Goal: Task Accomplishment & Management: Use online tool/utility

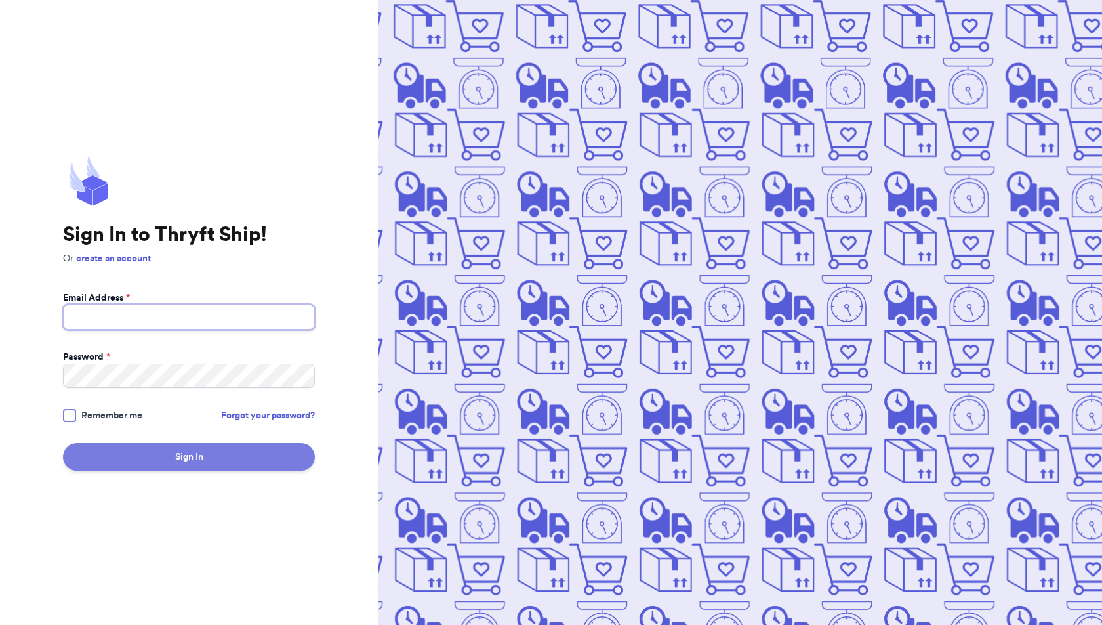
type input "[EMAIL_ADDRESS][DOMAIN_NAME]"
click at [191, 453] on button "Sign In" at bounding box center [189, 457] width 252 height 28
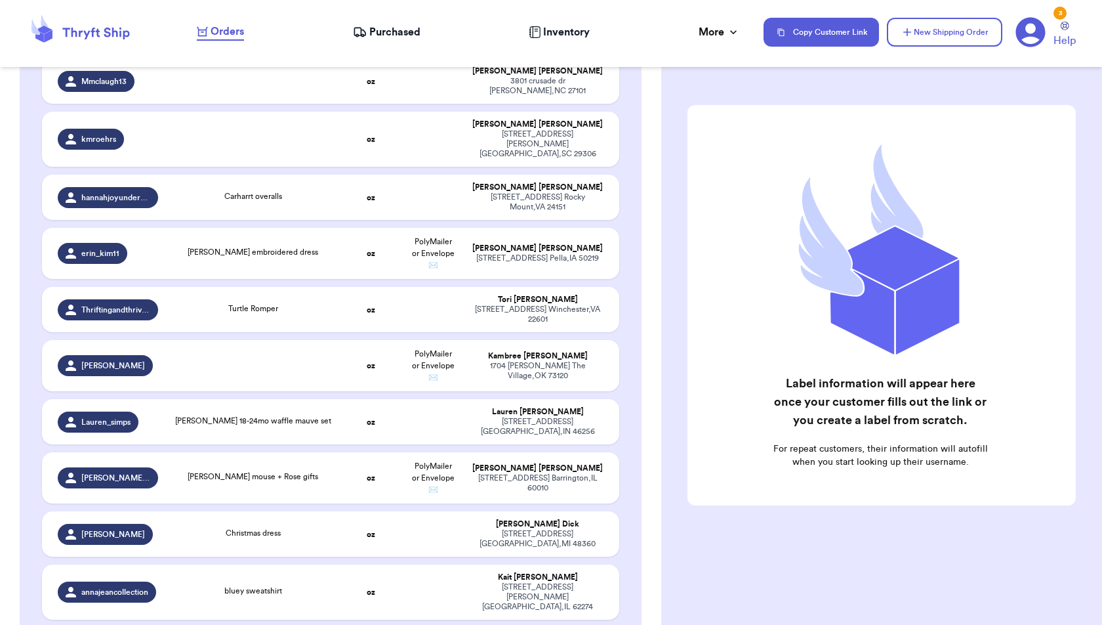
scroll to position [2919, 0]
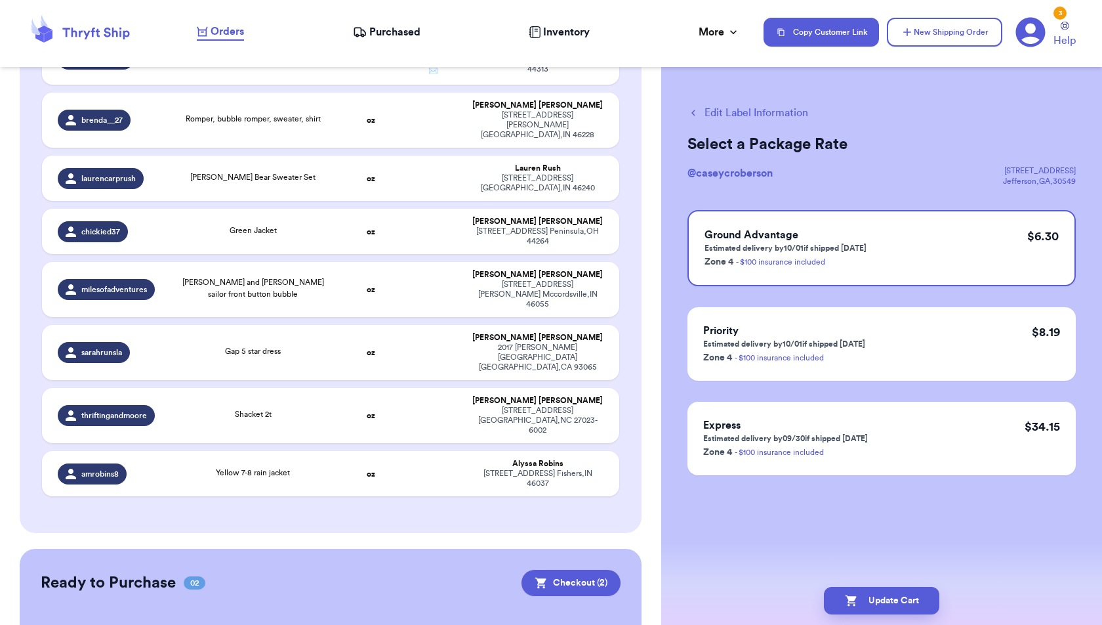
click at [768, 112] on button "Edit Label Information" at bounding box center [748, 113] width 121 height 16
checkbox input "false"
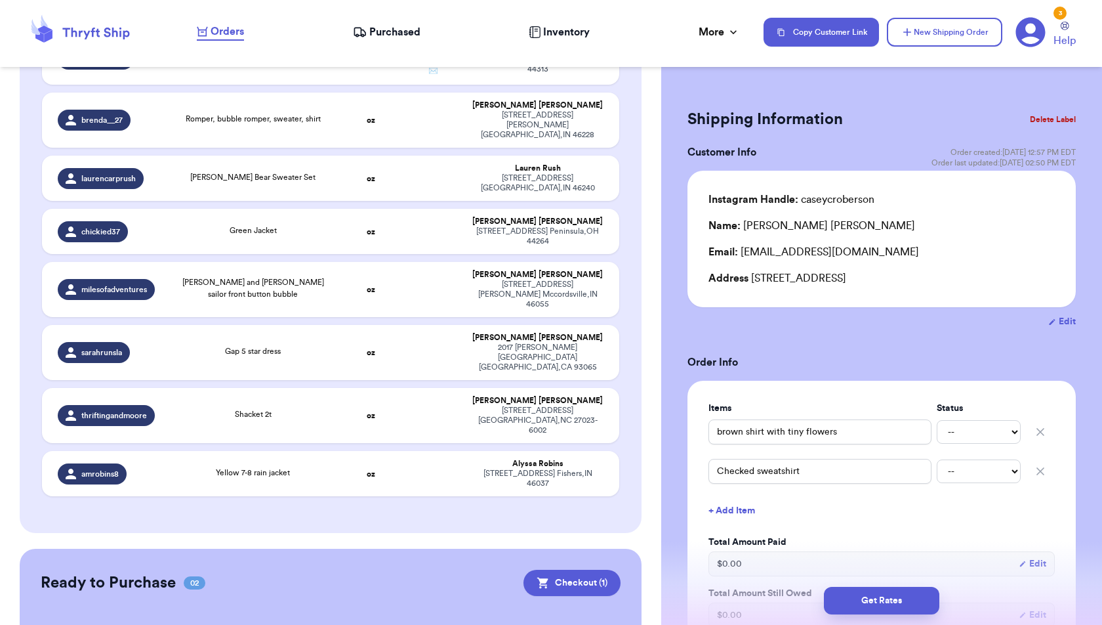
checkbox input "true"
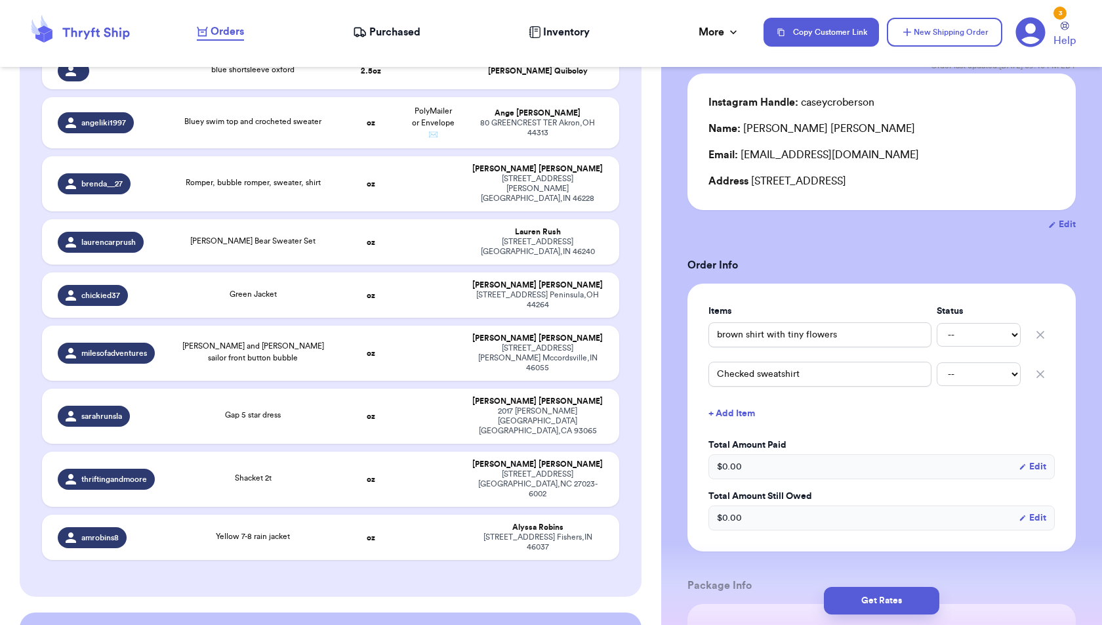
scroll to position [102, 0]
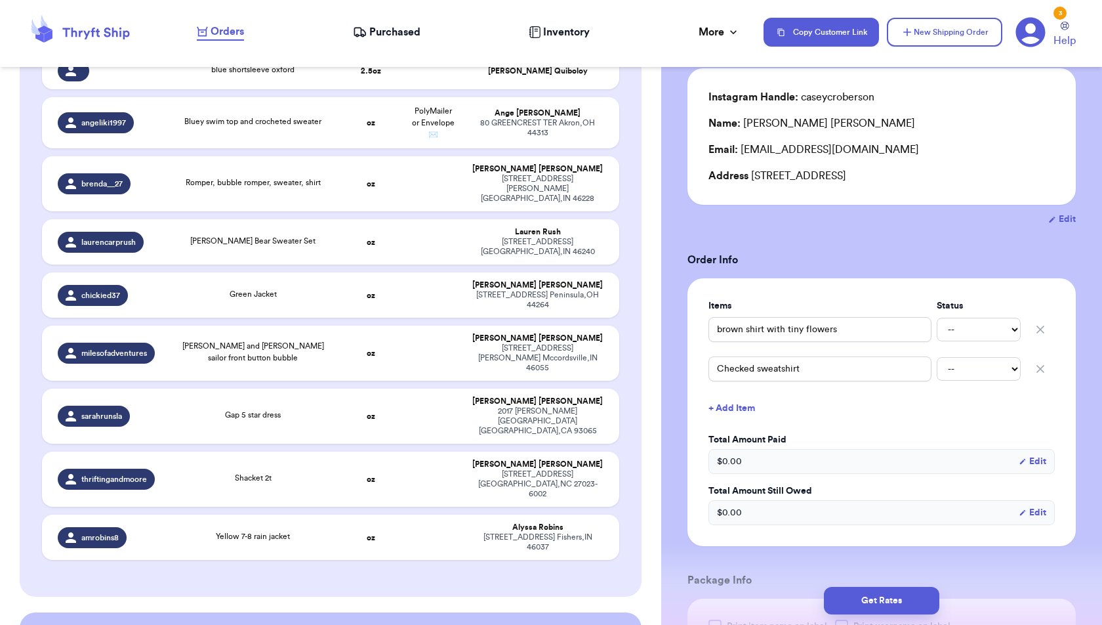
click at [750, 402] on button "+ Add Item" at bounding box center [881, 408] width 357 height 29
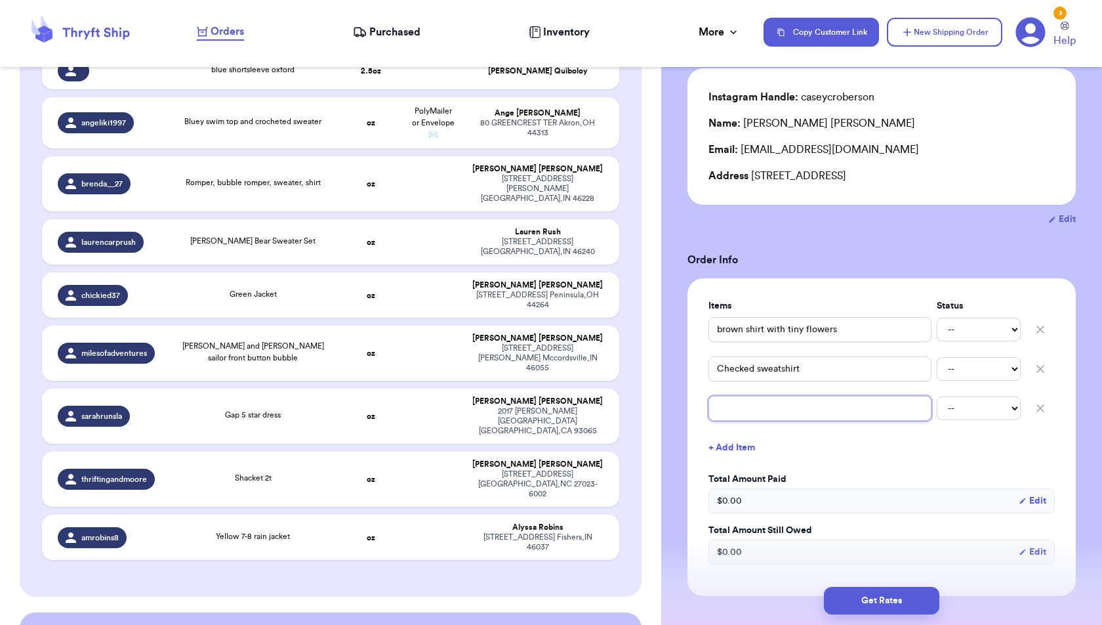
click at [748, 415] on input "text" at bounding box center [820, 408] width 223 height 25
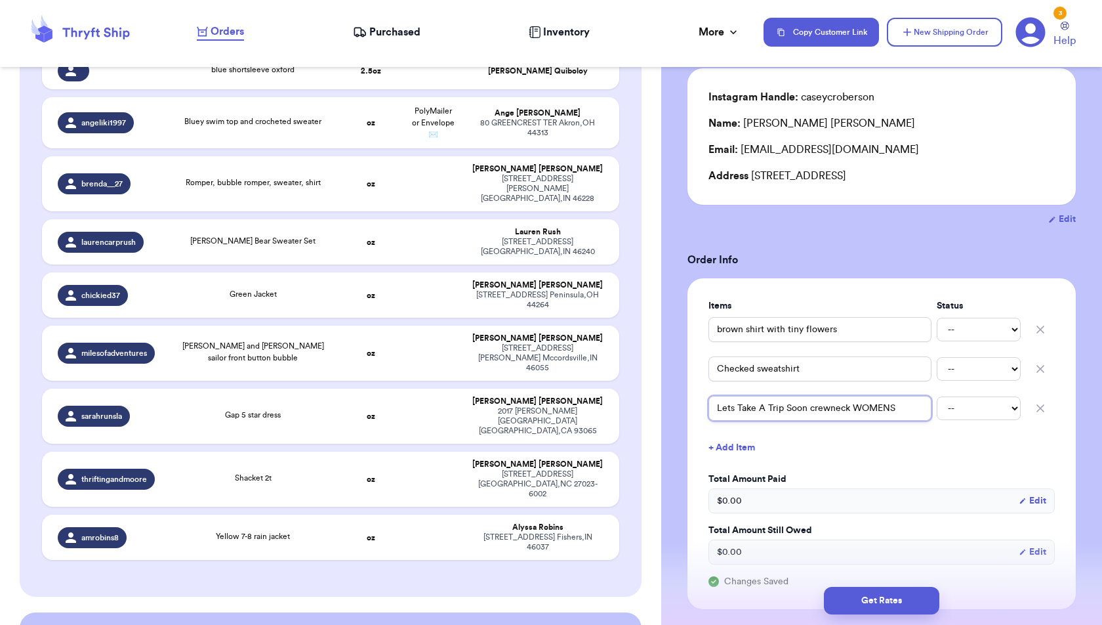
type input "Lets Take A Trip Soon crewneck WOMENS"
click at [864, 440] on button "+ Add Item" at bounding box center [881, 447] width 357 height 29
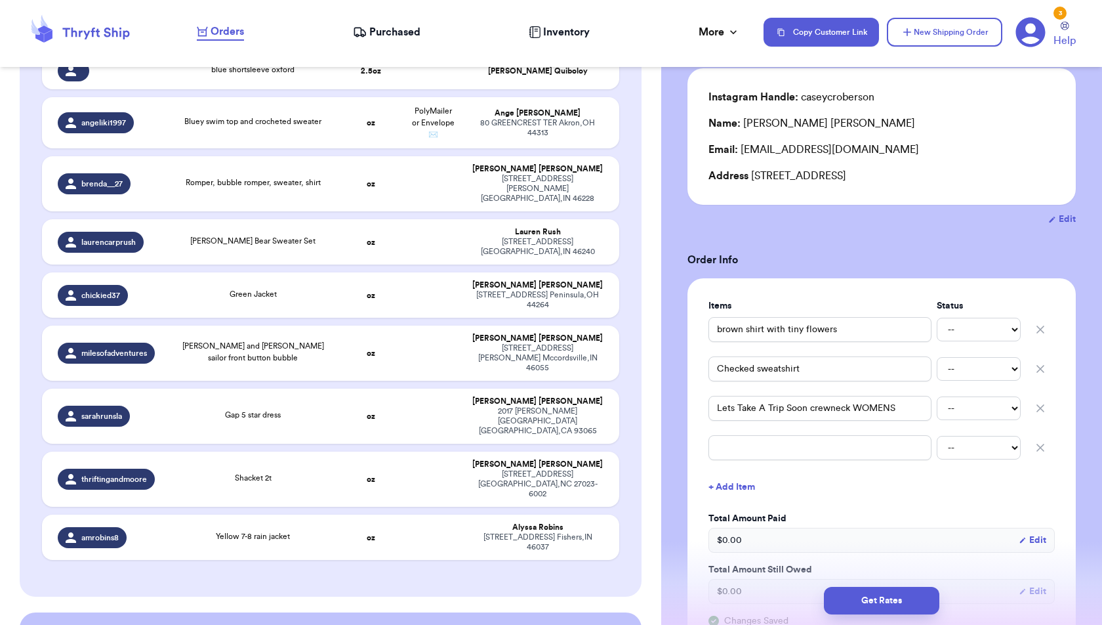
click at [1046, 444] on icon "button" at bounding box center [1040, 447] width 13 height 13
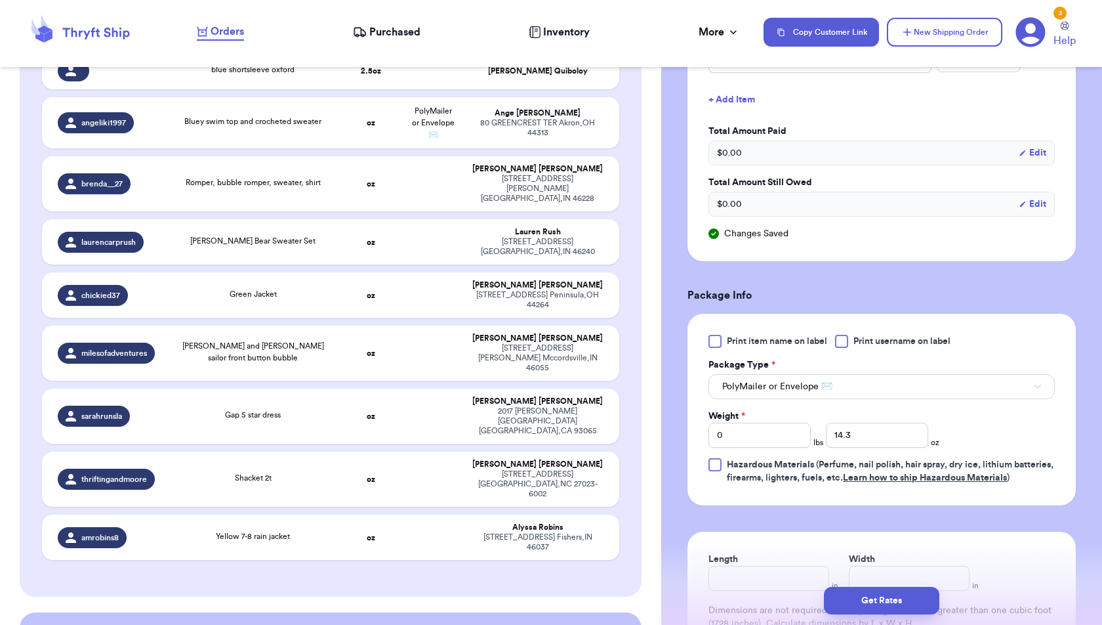
scroll to position [465, 0]
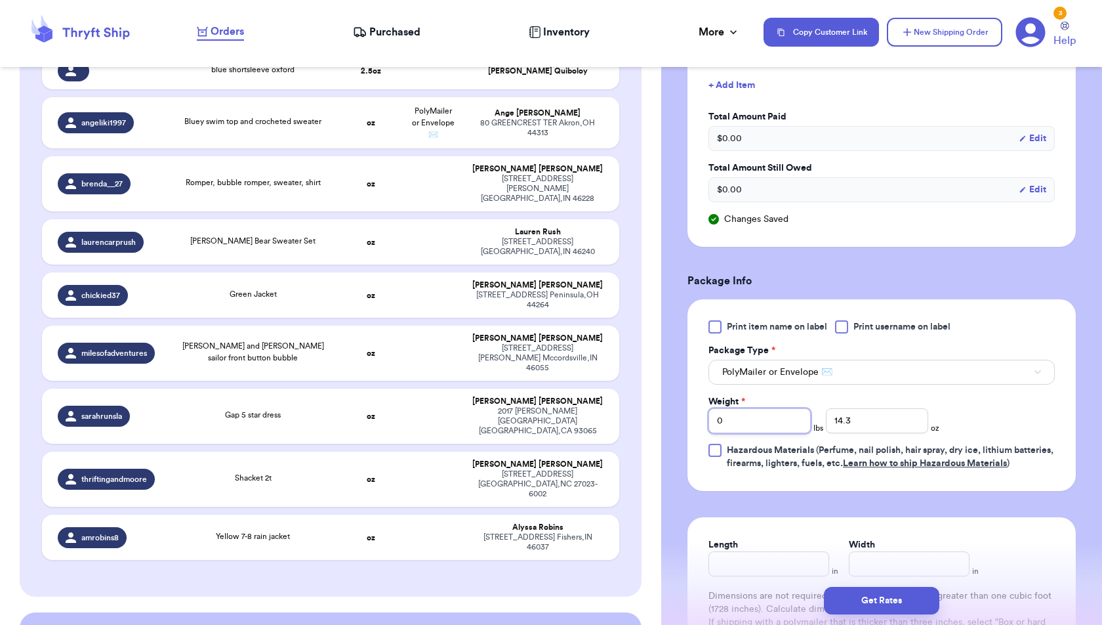
drag, startPoint x: 734, startPoint y: 422, endPoint x: 703, endPoint y: 422, distance: 30.8
click at [703, 422] on div "Print item name on label Print username on label Package Type * PolyMailer or E…" at bounding box center [882, 395] width 388 height 192
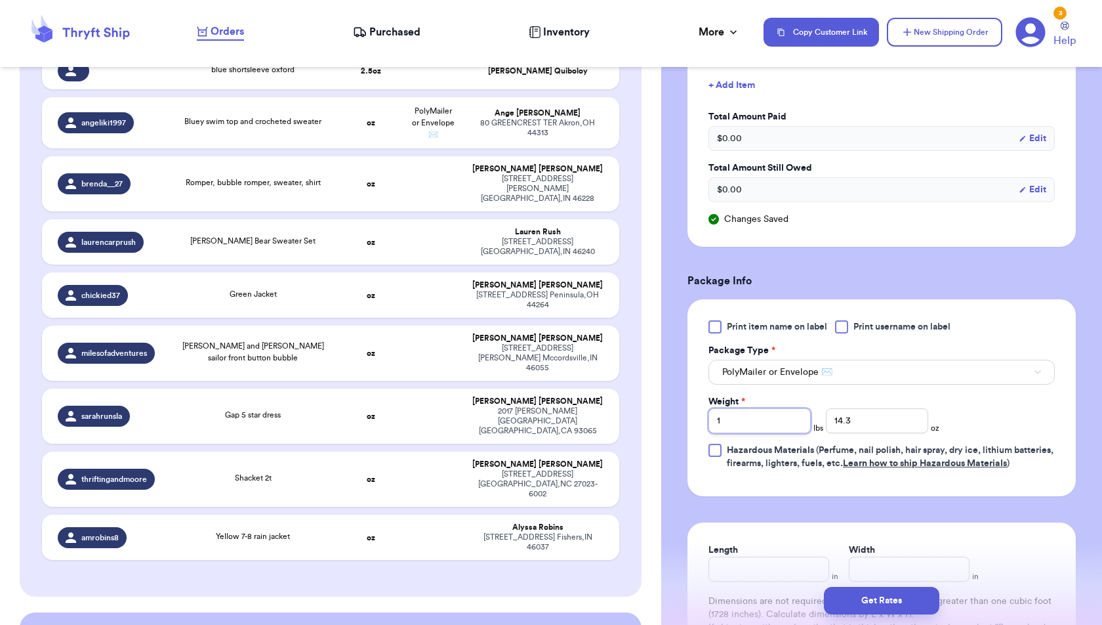
type input "1"
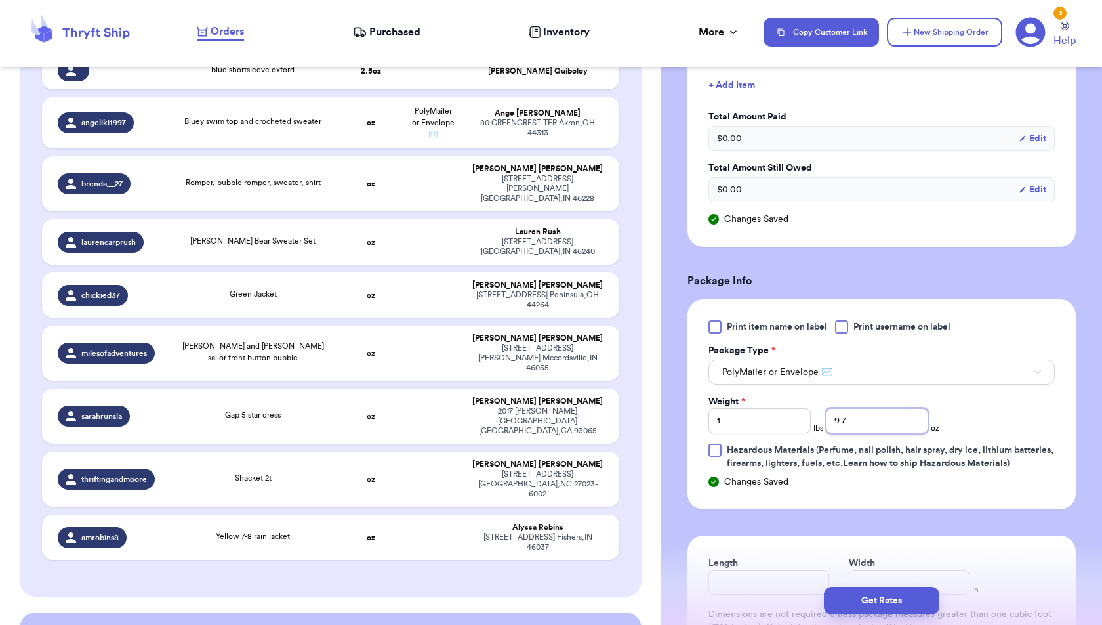
type input "9.7"
click at [1049, 428] on div "Print item name on label Print username on label Package Type * PolyMailer or E…" at bounding box center [882, 395] width 346 height 150
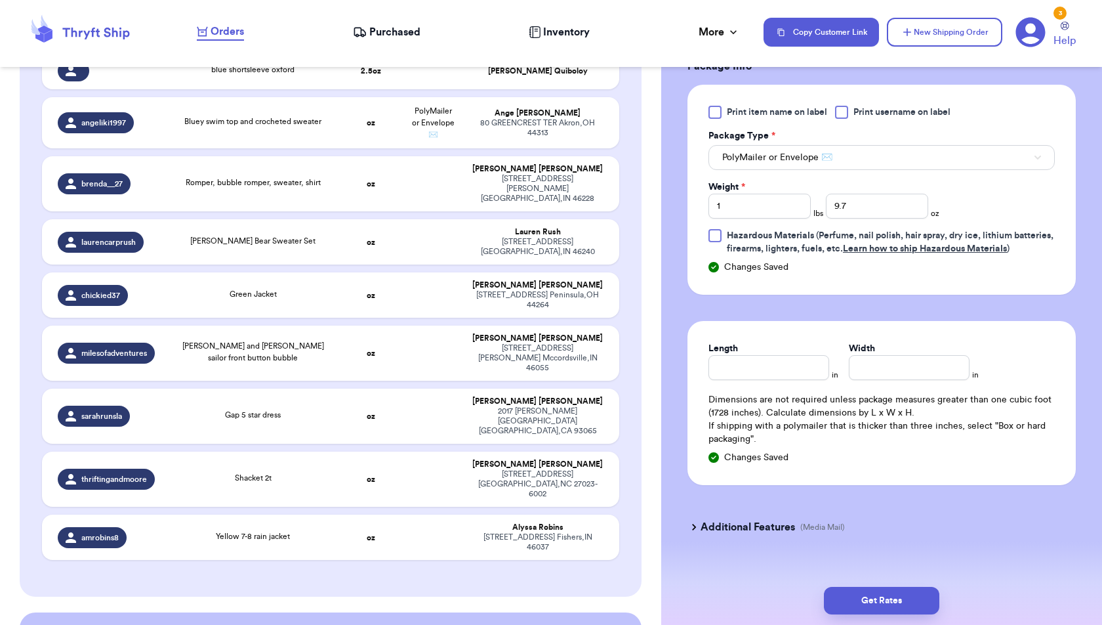
scroll to position [709, 0]
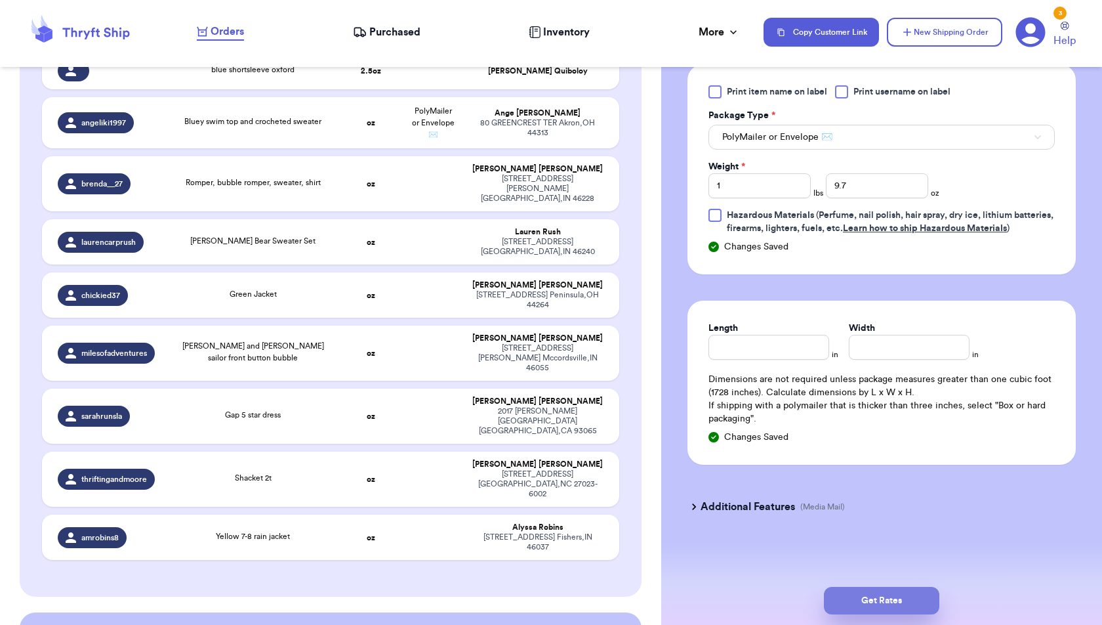
click at [928, 596] on button "Get Rates" at bounding box center [881, 601] width 115 height 28
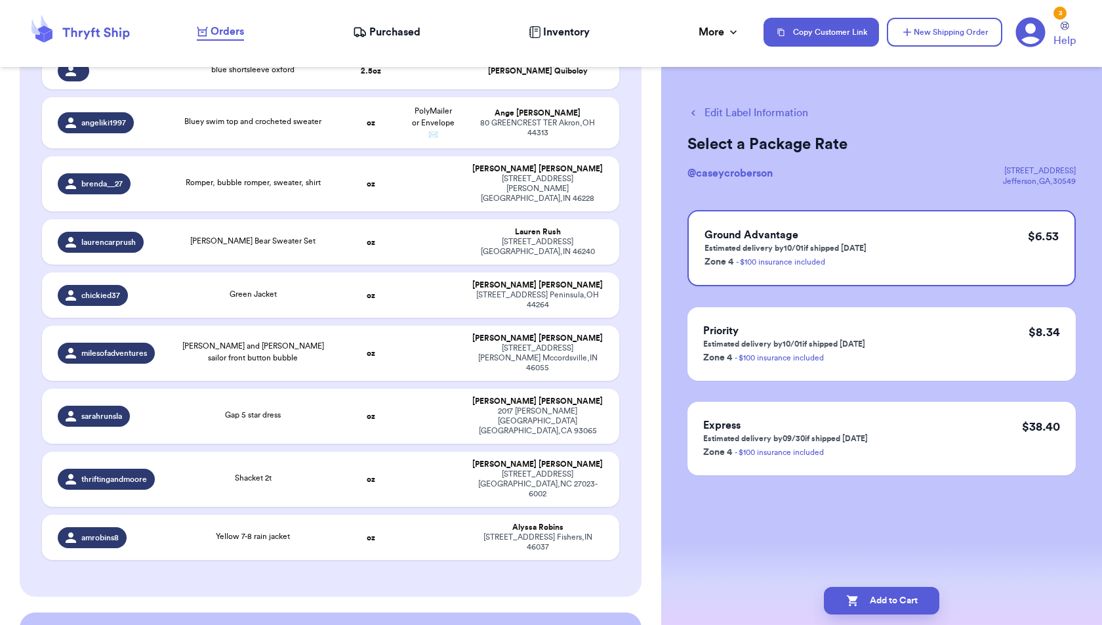
click at [928, 596] on button "Add to Cart" at bounding box center [881, 601] width 115 height 28
checkbox input "true"
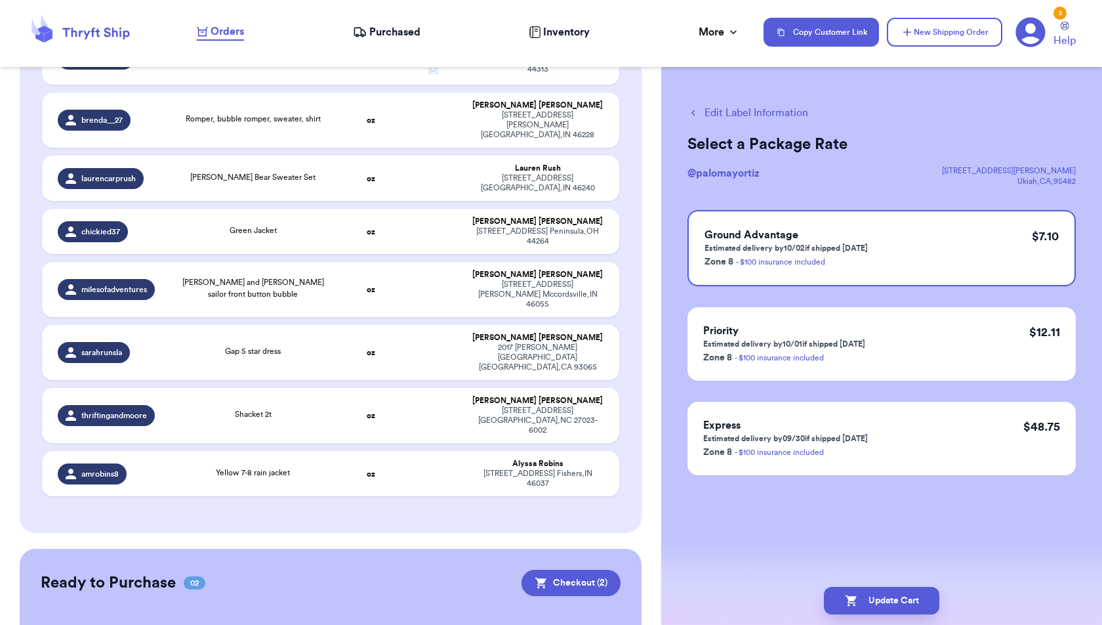
click at [745, 110] on button "Edit Label Information" at bounding box center [748, 113] width 121 height 16
checkbox input "false"
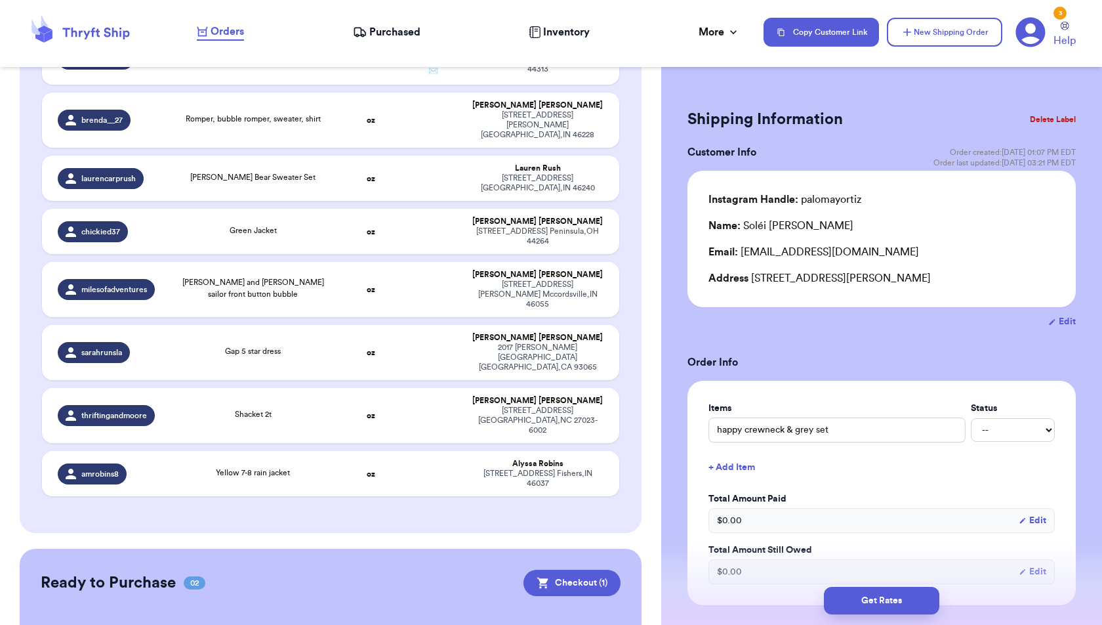
checkbox input "true"
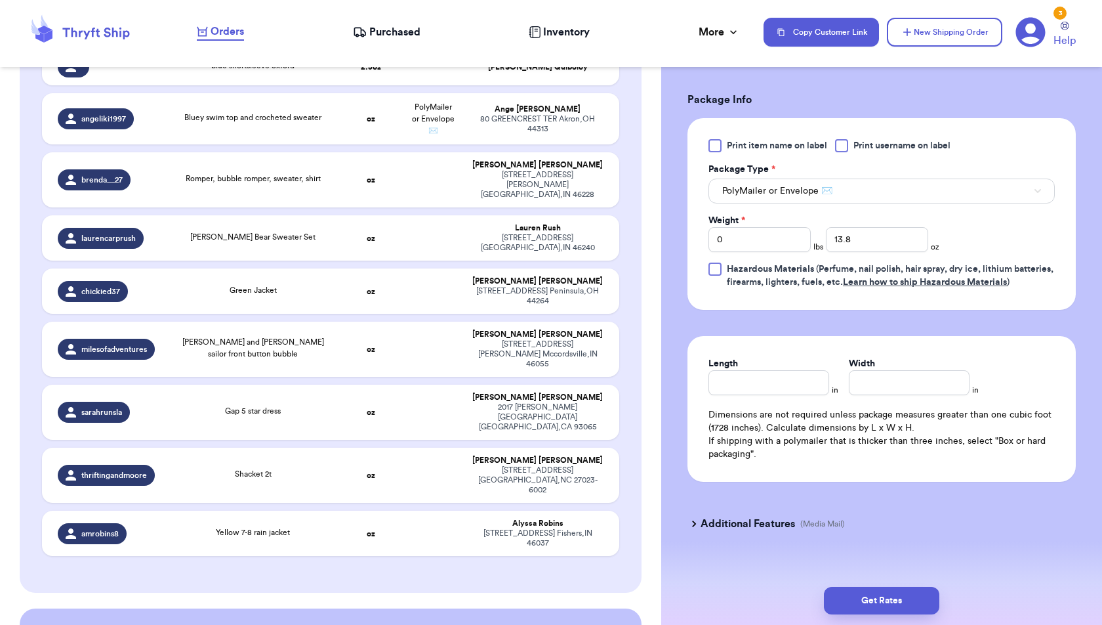
scroll to position [566, 0]
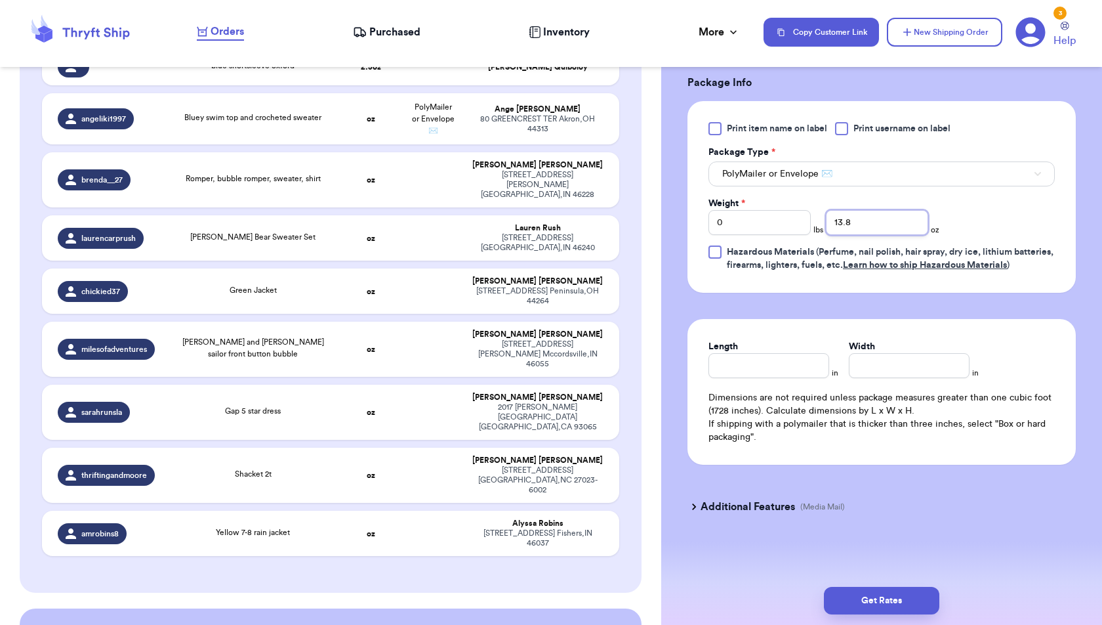
drag, startPoint x: 866, startPoint y: 212, endPoint x: 778, endPoint y: 212, distance: 88.6
click at [778, 212] on div "Weight * 0 lbs 13.8 oz" at bounding box center [824, 216] width 231 height 38
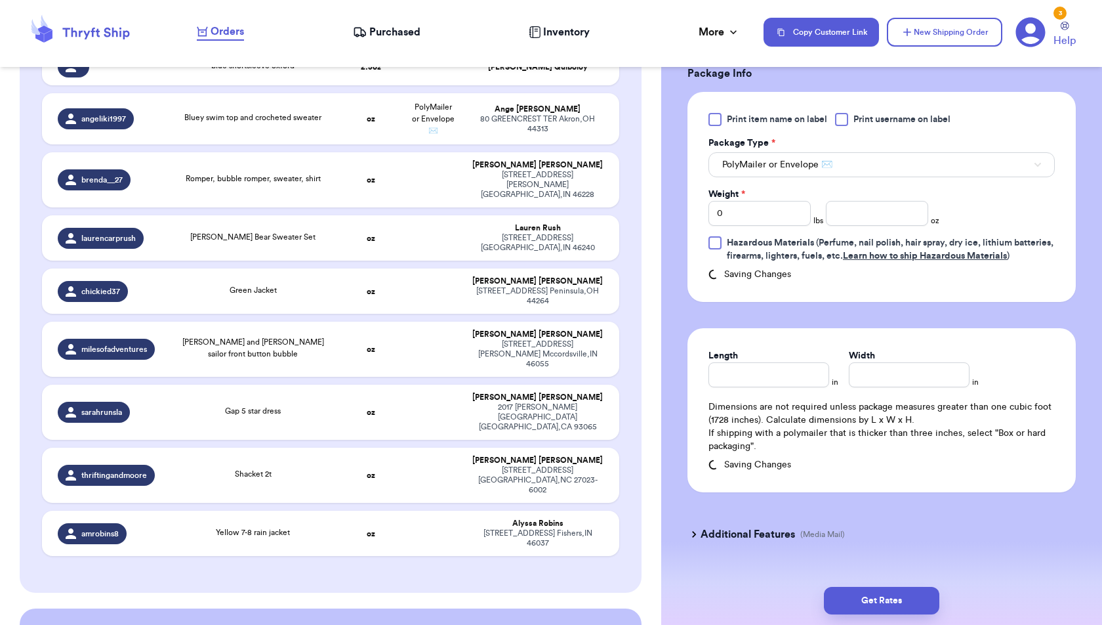
click at [671, 450] on div "Shipping Information Delete Label Customer Info Order created: [DATE] 01:07 PM …" at bounding box center [881, 82] width 441 height 1139
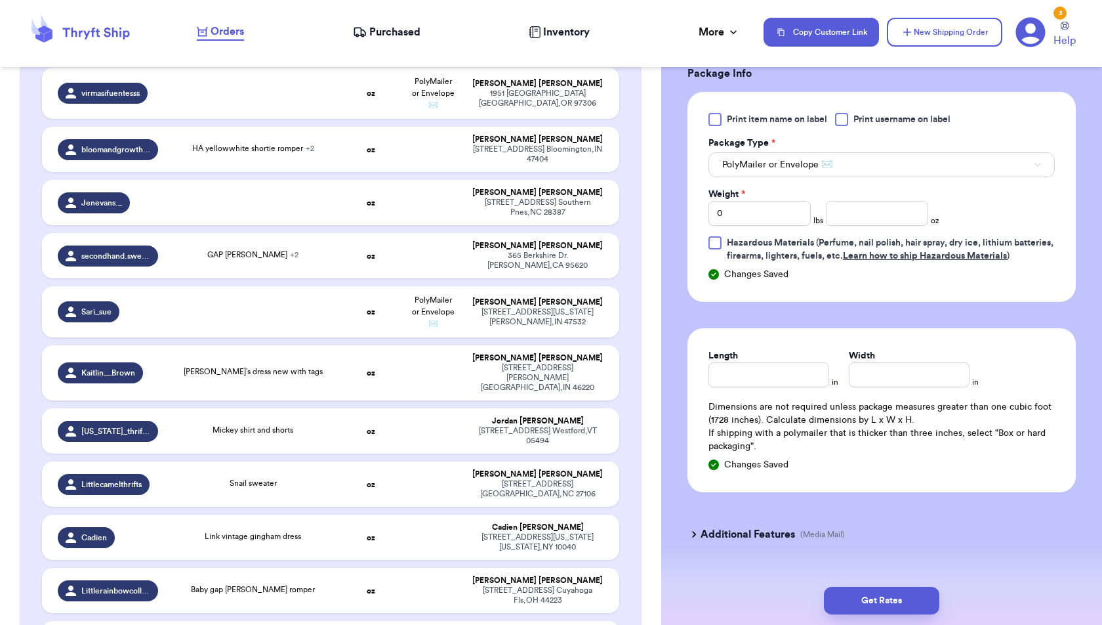
scroll to position [0, 0]
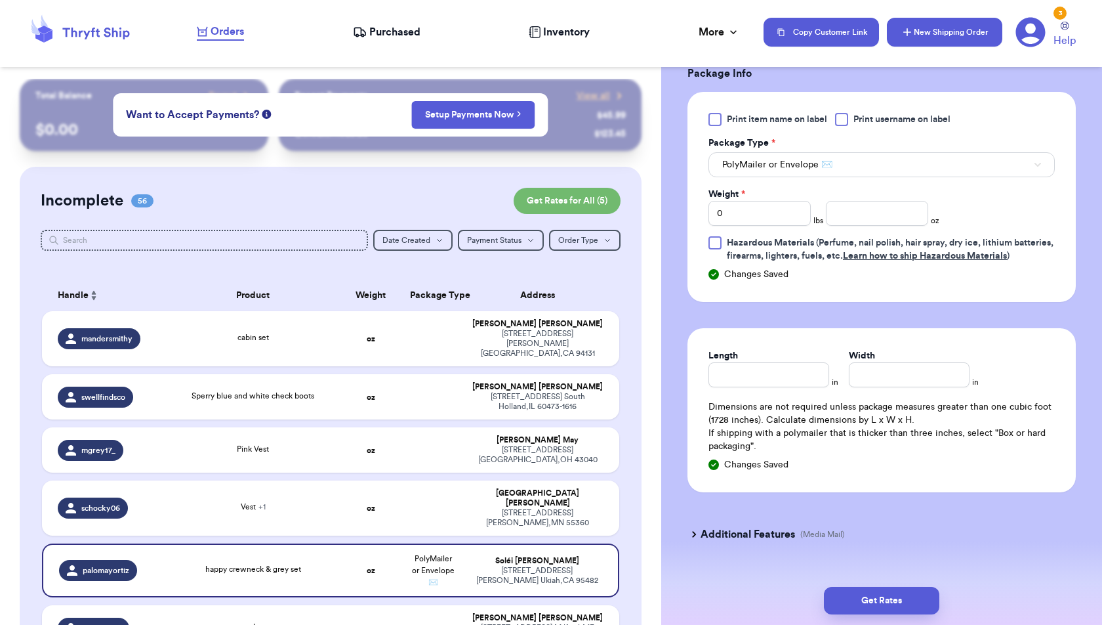
click at [902, 37] on icon "button" at bounding box center [907, 32] width 13 height 13
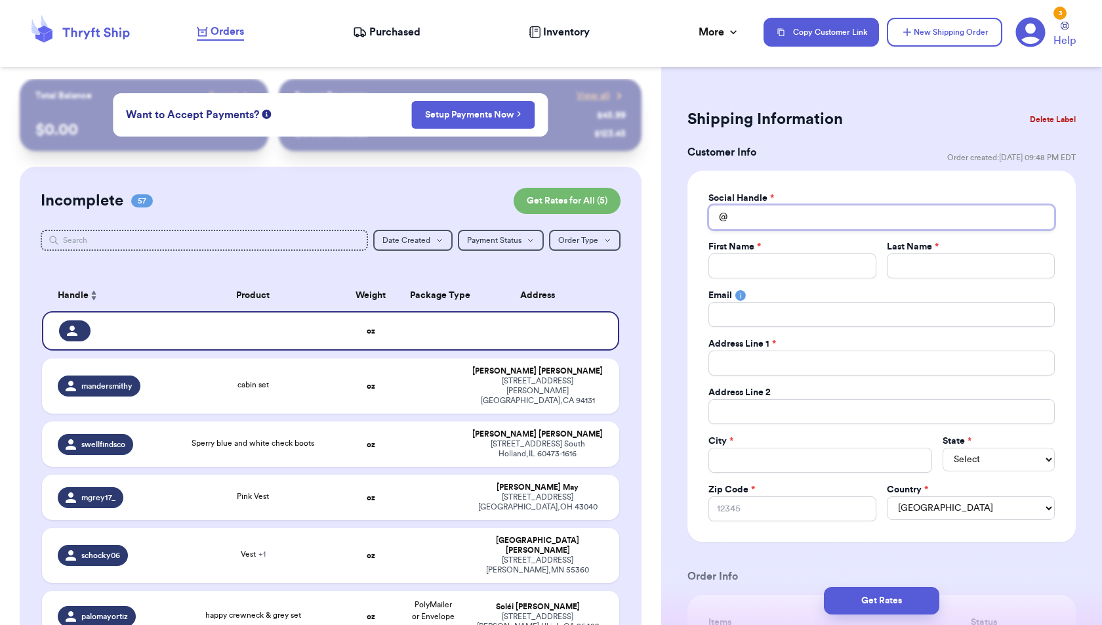
click at [773, 213] on input "Total Amount Paid" at bounding box center [882, 217] width 346 height 25
type input "a"
type input "as"
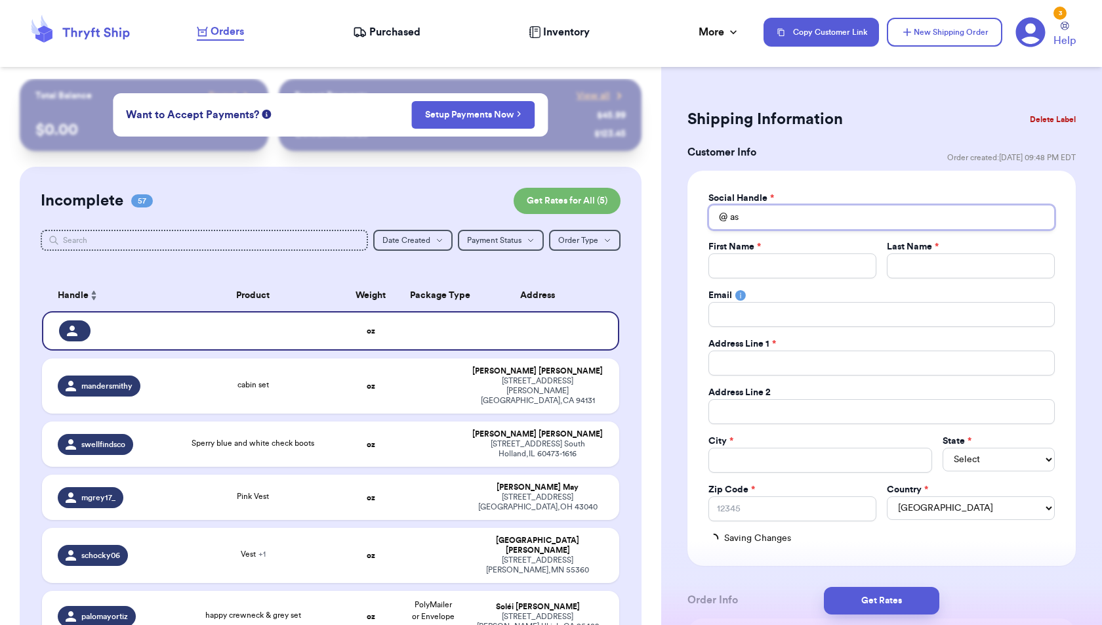
type input "ash"
type input "ashl"
type input "ashle"
type input "[PERSON_NAME]"
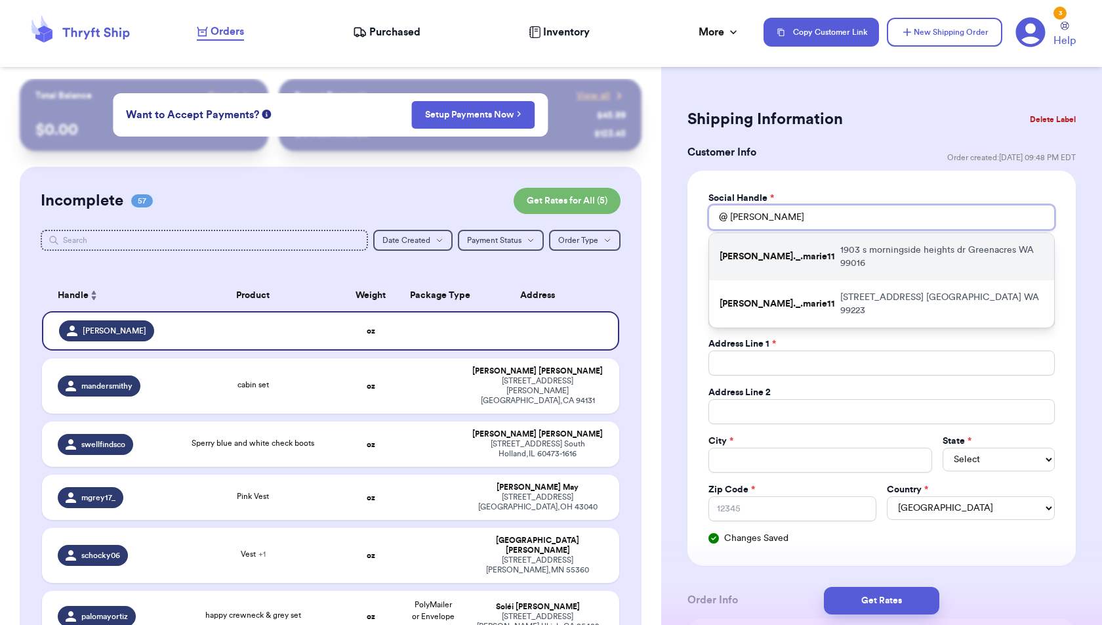
type input "[PERSON_NAME]"
click at [841, 246] on p "[STREET_ADDRESS][PERSON_NAME]" at bounding box center [942, 256] width 203 height 26
type input "[PERSON_NAME]._.marie11"
type input "[PERSON_NAME]"
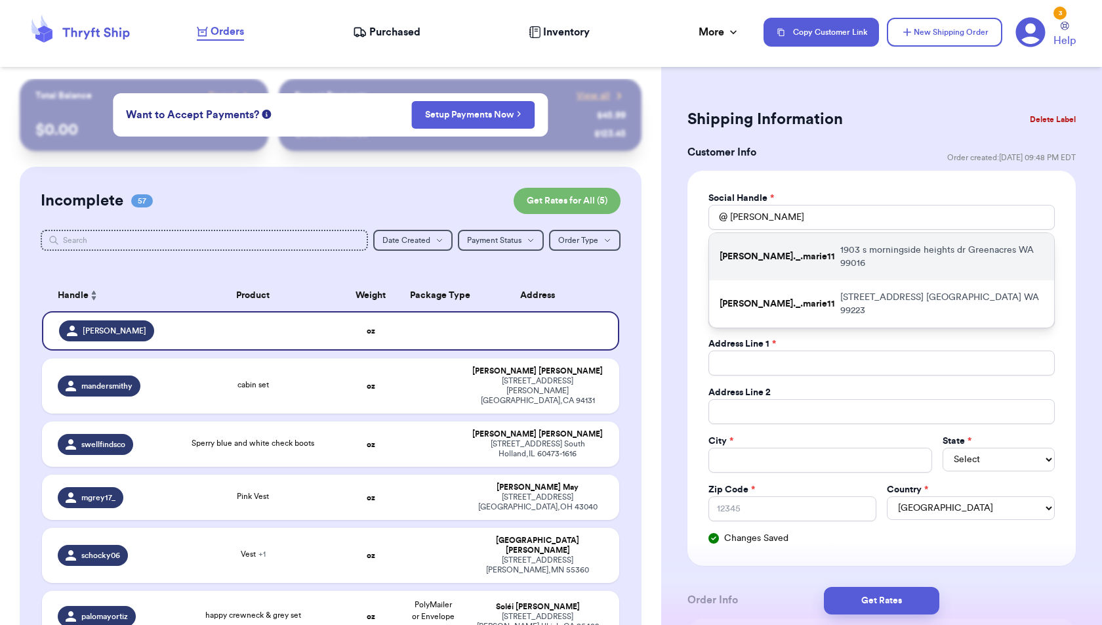
type input "[PERSON_NAME][EMAIL_ADDRESS][DOMAIN_NAME]"
type input "1903 s morningside heights dr"
type input "Greenacres"
select select "WA"
type input "99016"
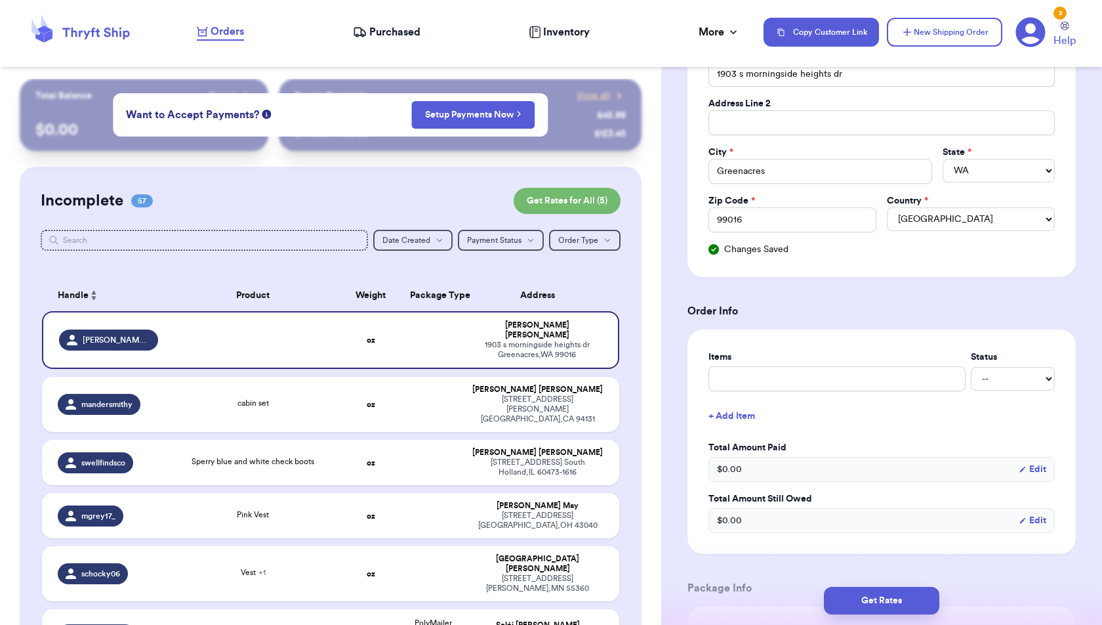
scroll to position [316, 0]
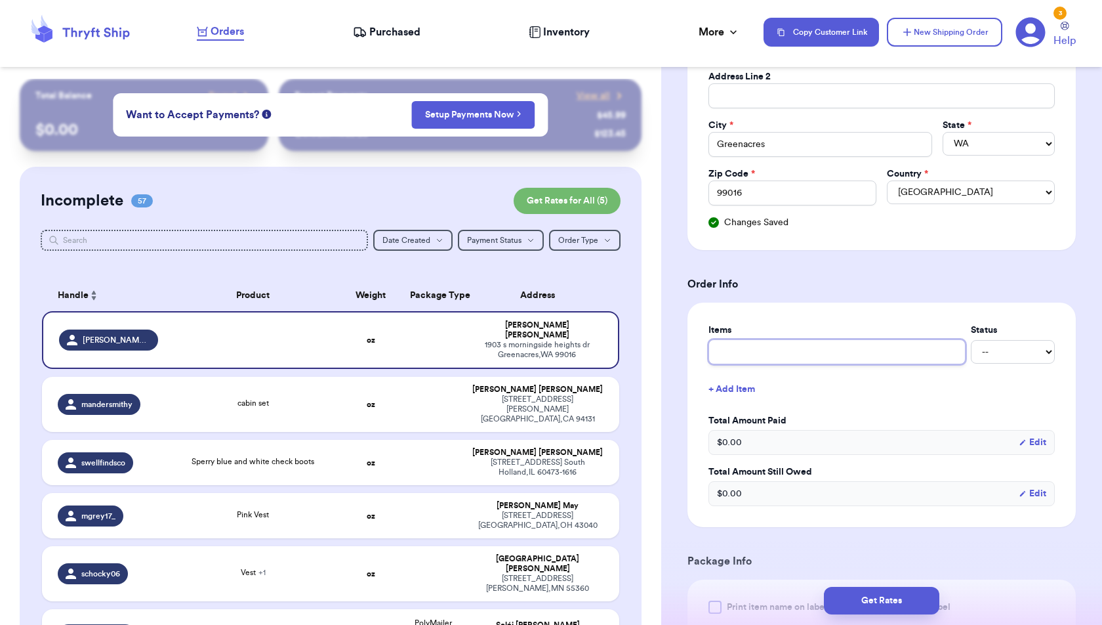
click at [896, 352] on input "text" at bounding box center [837, 351] width 257 height 25
type input "C"
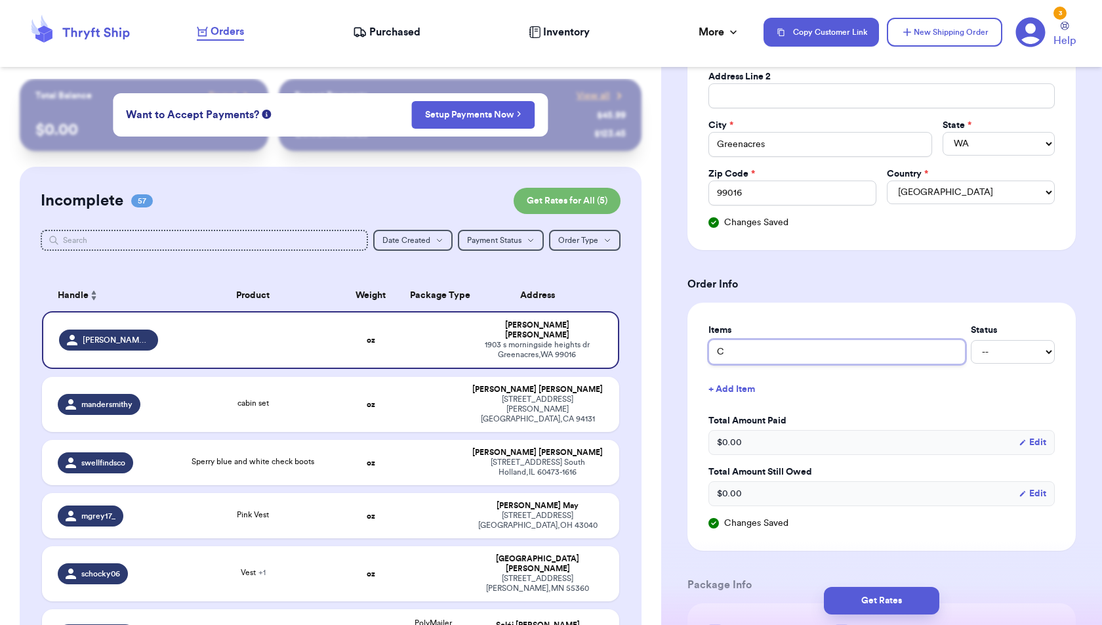
type input "Ca"
type input "Cat"
type input "Cate"
type input "Cater"
type input "Cater'"
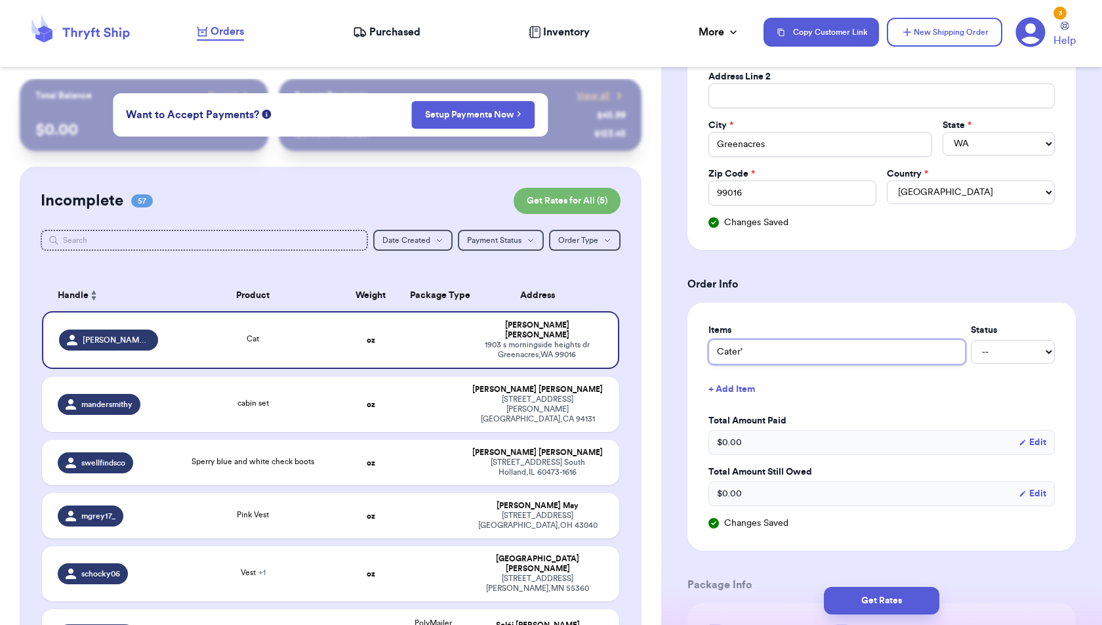
type input "[PERSON_NAME]'s"
type input "[PERSON_NAME]'s p"
type input "[PERSON_NAME]'s pu"
type input "[PERSON_NAME]'s pum"
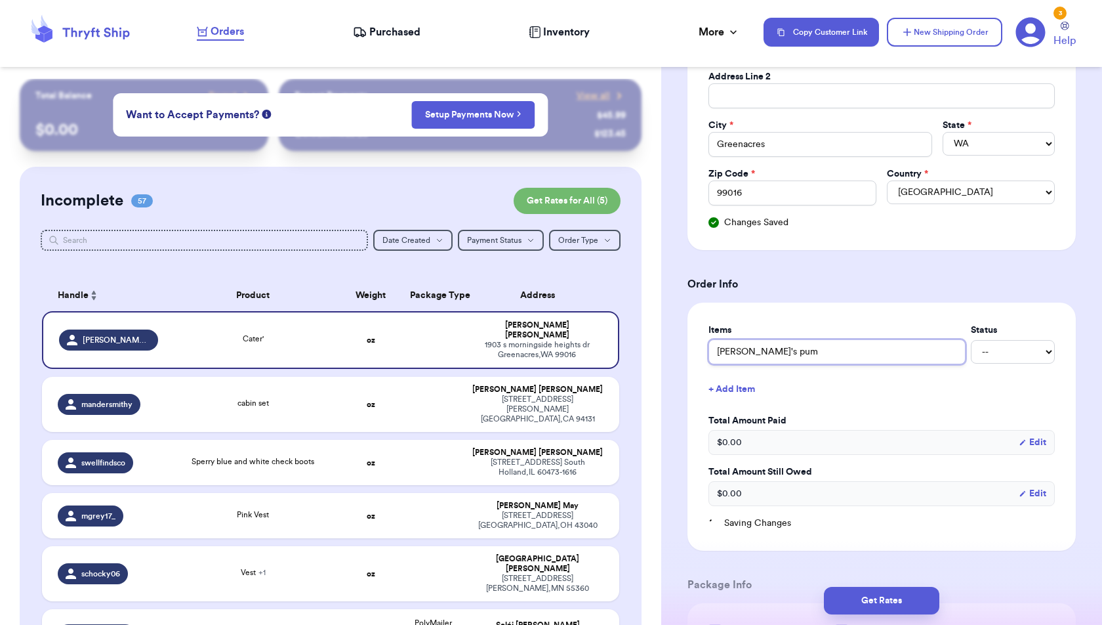
type input "[PERSON_NAME]'s pump"
type input "[PERSON_NAME]'s pumpk"
type input "[PERSON_NAME]'s pumpki"
type input "[PERSON_NAME]'s pumpkin"
type input "[PERSON_NAME]'s pumpkin/"
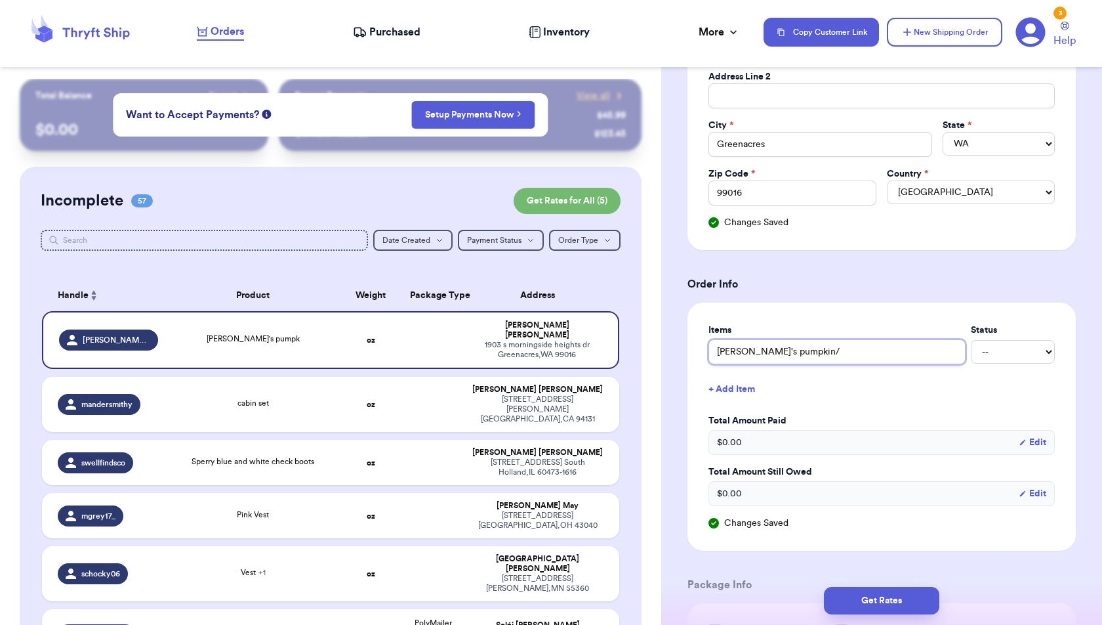
type input "[PERSON_NAME]'s pumpkin/b"
type input "[PERSON_NAME]'s pumpkin/ba"
type input "[PERSON_NAME]'s pumpkin/bat"
type input "[PERSON_NAME]'s pumpkin/bat c"
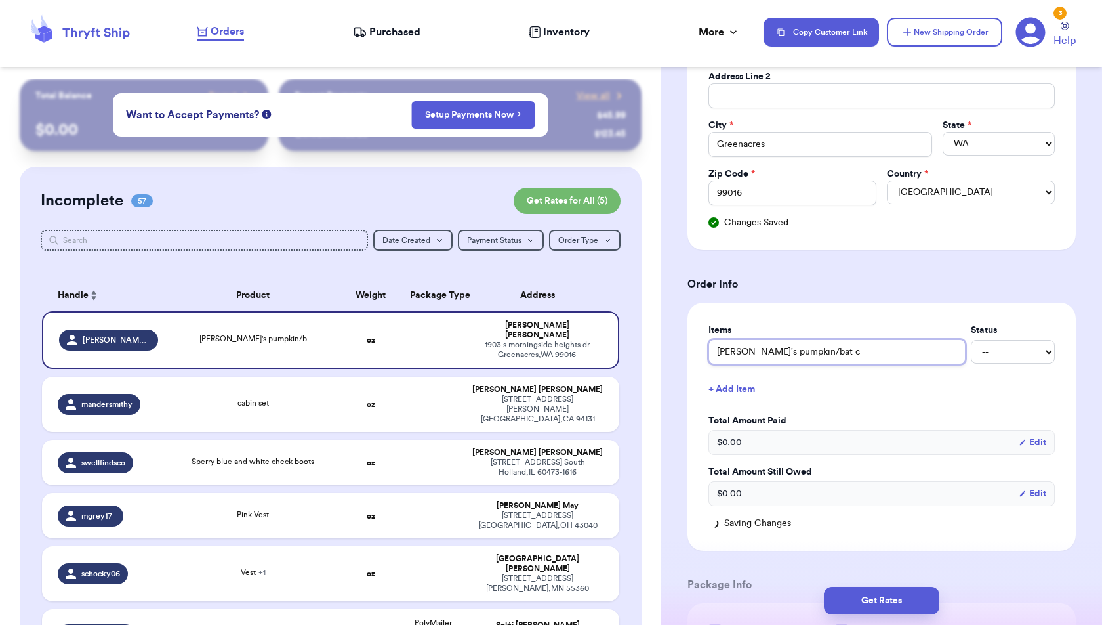
type input "[PERSON_NAME]'s pumpkin/bat cr"
type input "[PERSON_NAME]'s pumpkin/bat cre"
type input "[PERSON_NAME]'s pumpkin/bat crew"
click at [749, 379] on button "+ Add Item" at bounding box center [881, 389] width 357 height 29
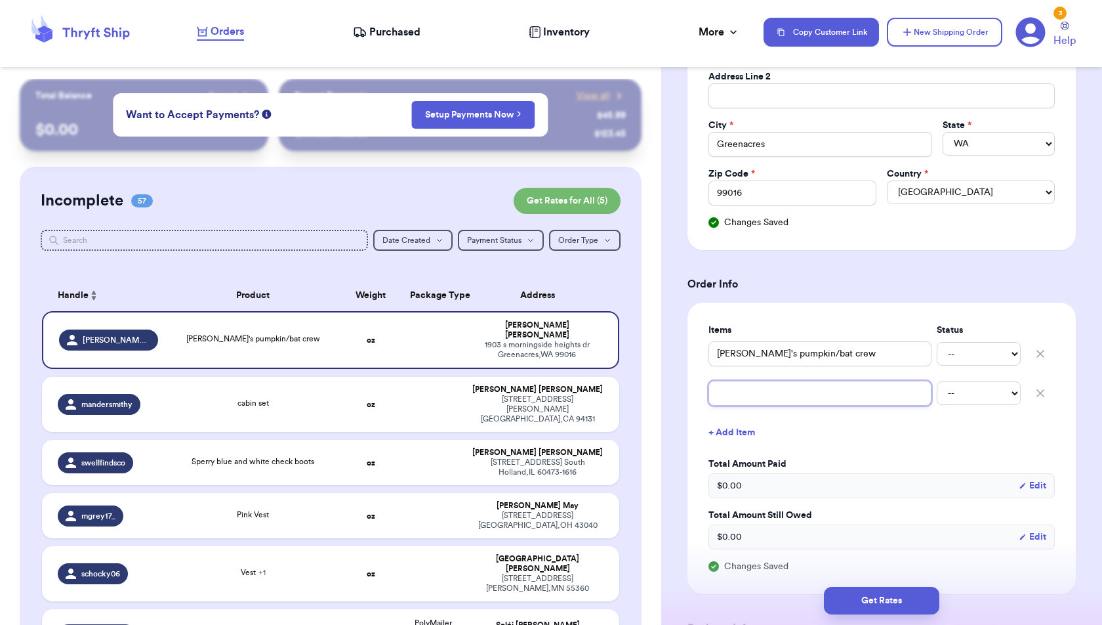
click at [753, 383] on input "text" at bounding box center [820, 393] width 223 height 25
type input "B"
type input "Ba"
type input "Bab"
type input "Baby"
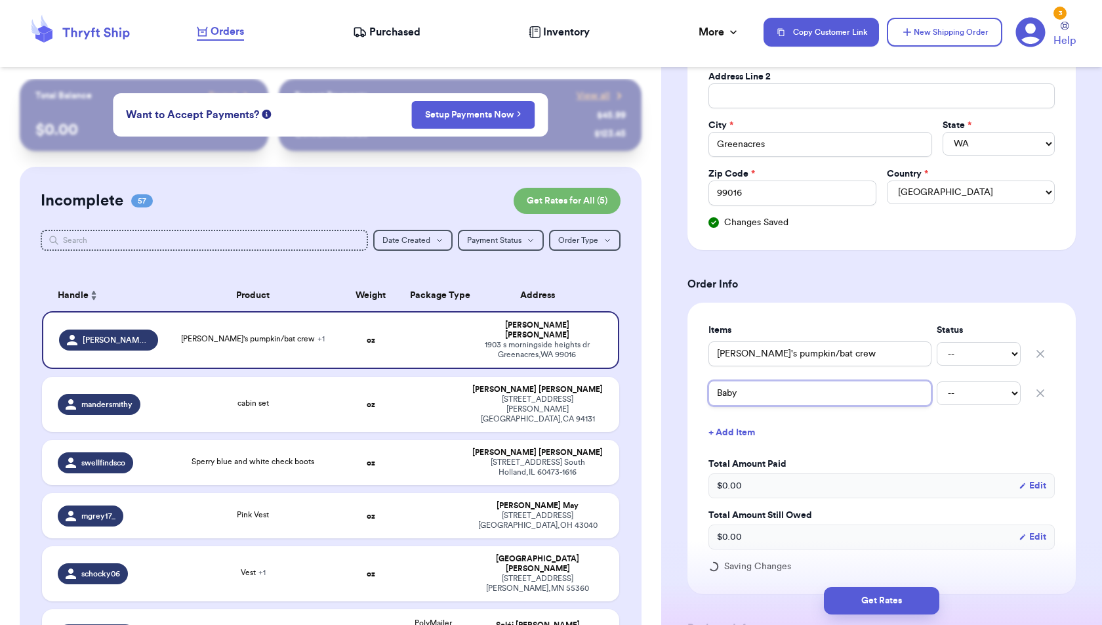
type input "BabyG"
type input "BabyGa"
type input "BabyGap"
type input "BabyGap P"
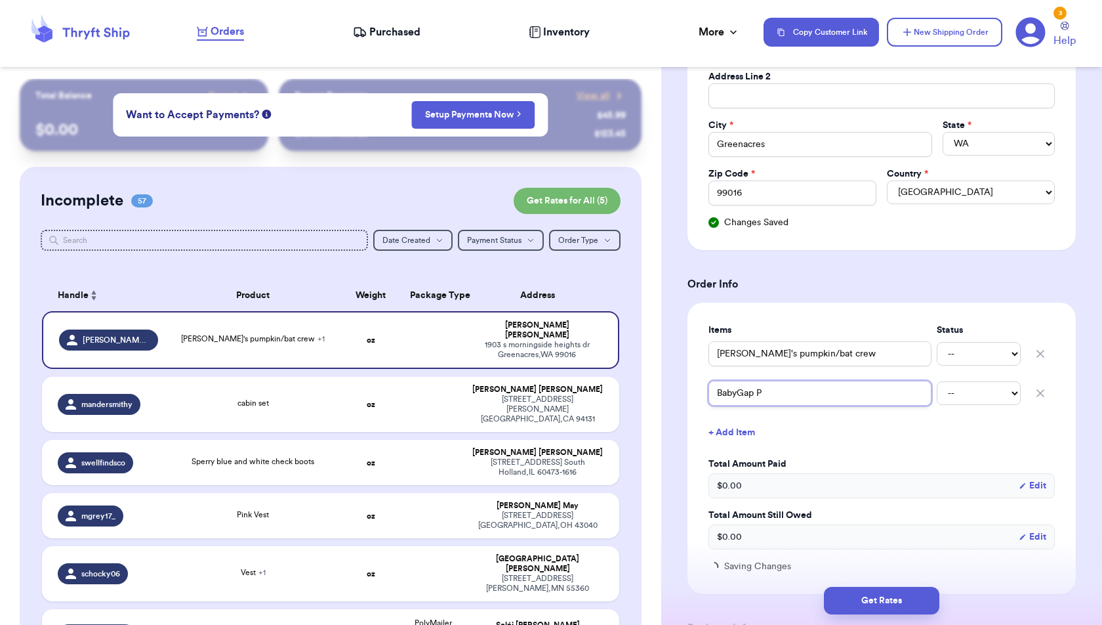
type input "BabyGap Pr"
type input "BabyGap Pri"
type input "BabyGap Prin"
type input "BabyGap Princ"
type input "BabyGap Prince"
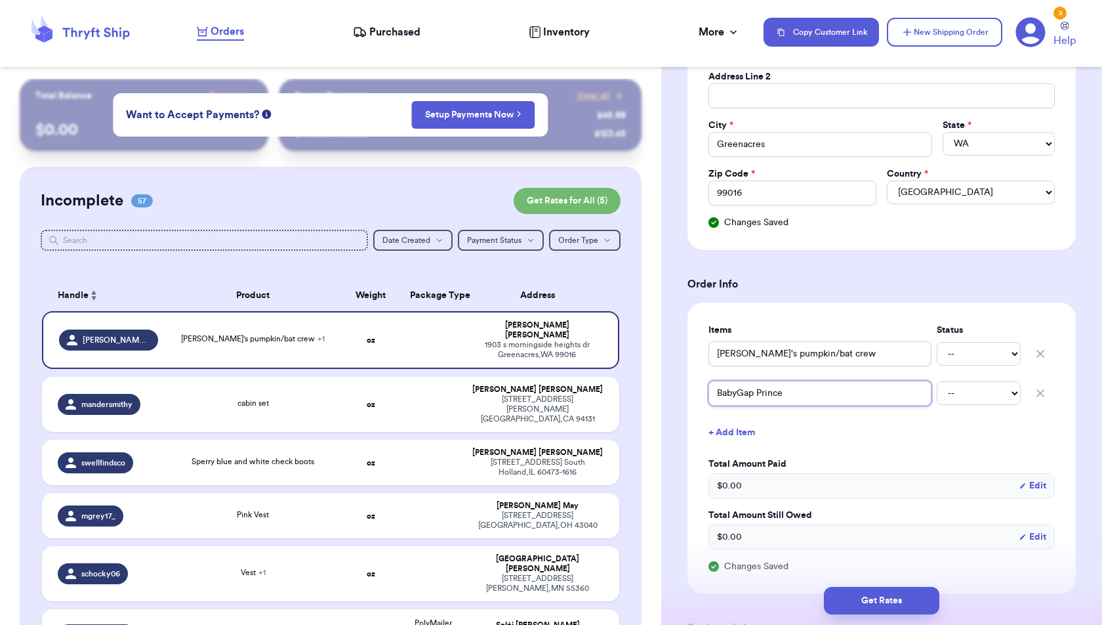
type input "BabyGap Princes"
type input "BabyGap Princess"
type input "BabyGap Princess P"
type input "BabyGap Princess Pj"
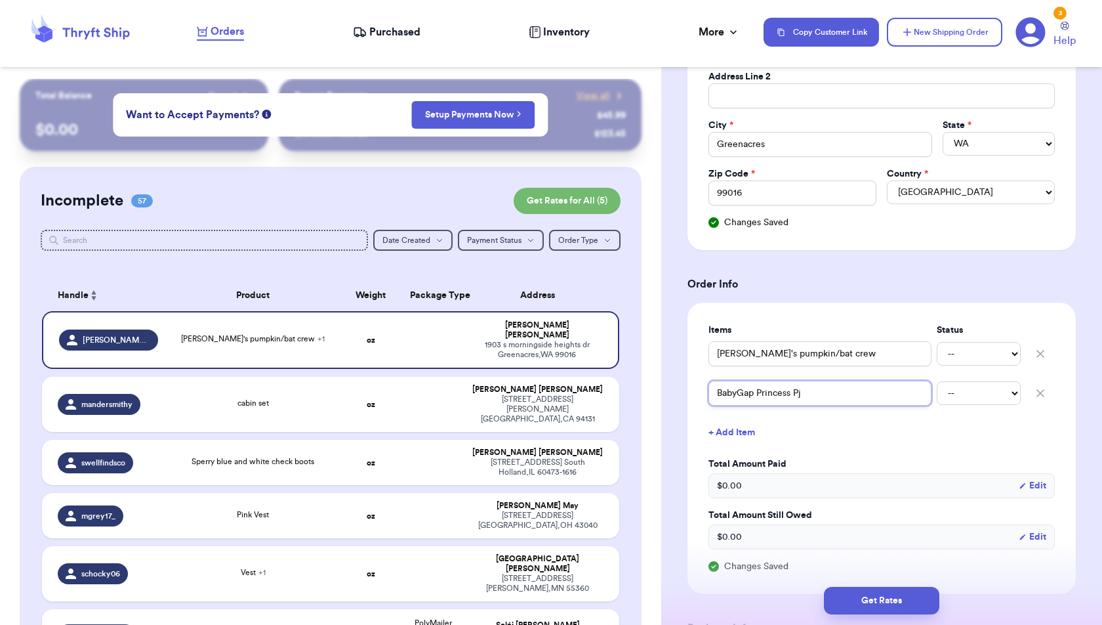
type input "BabyGap Princess P"
type input "BabyGap Princess [PERSON_NAME]"
type input "BabyGap Princess [PERSON_NAME] se"
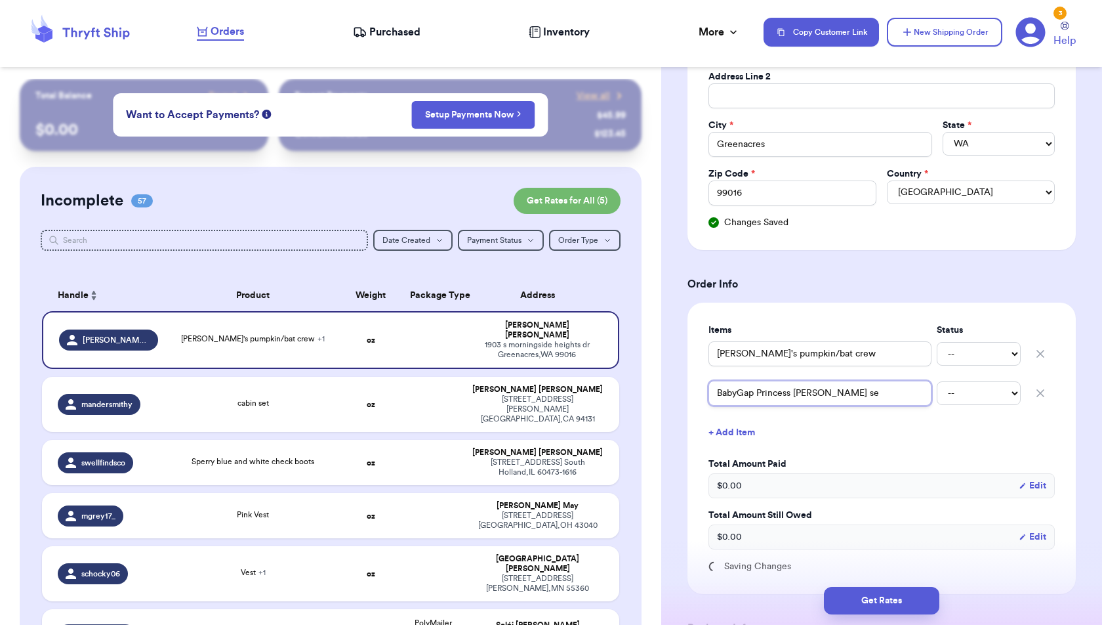
type input "BabyGap Princess [PERSON_NAME] set"
click at [737, 421] on button "+ Add Item" at bounding box center [881, 432] width 357 height 29
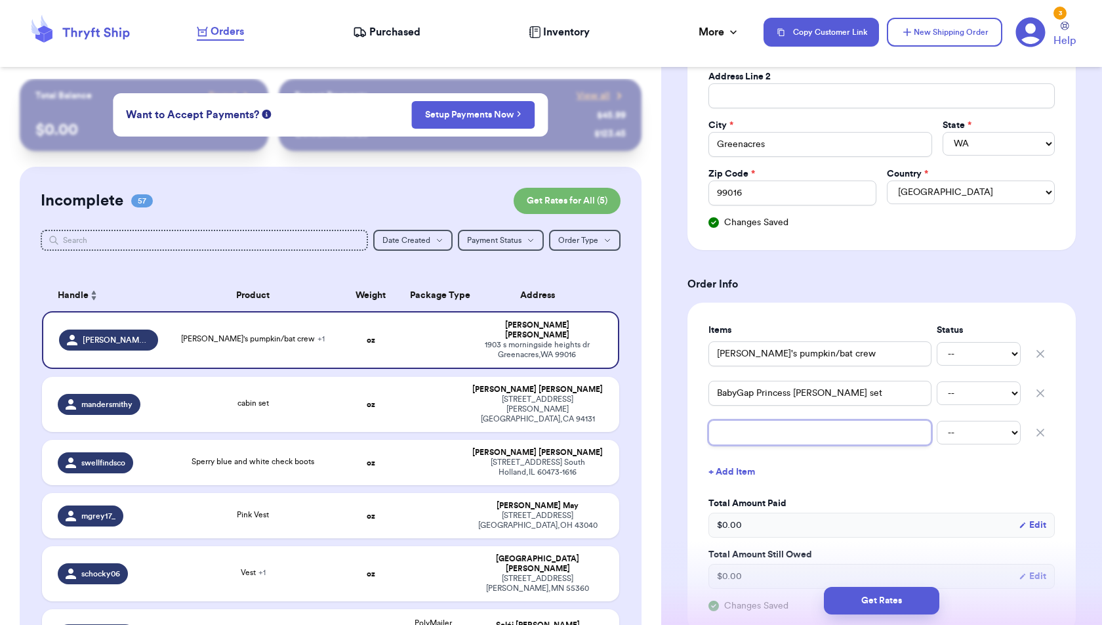
click at [736, 421] on input "text" at bounding box center [820, 432] width 223 height 25
type input "S"
type input "Sh"
type input "Sho"
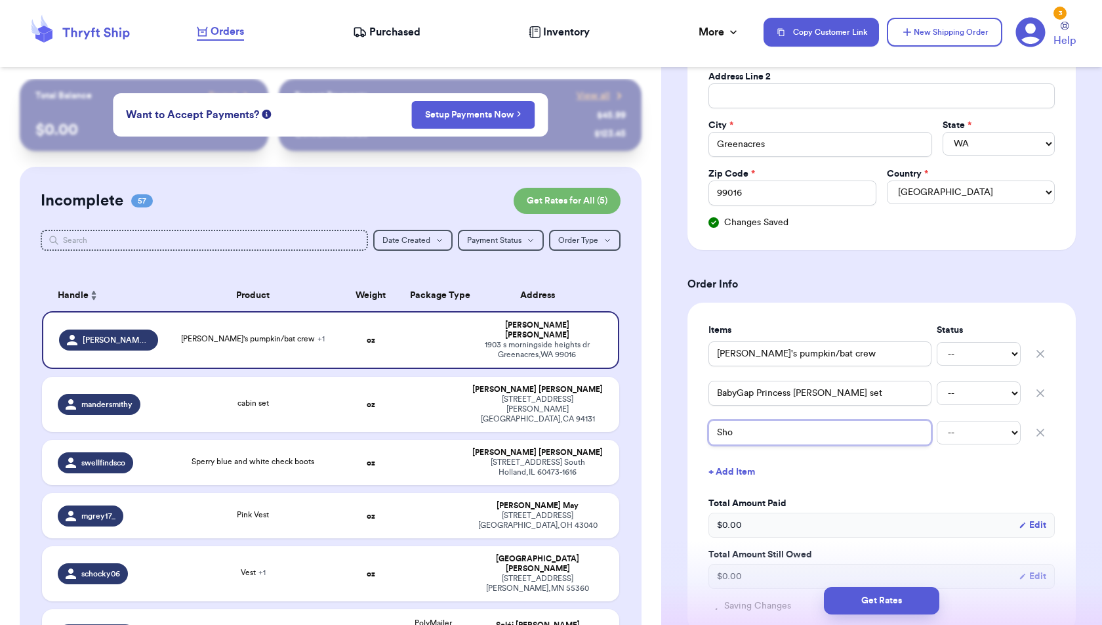
type input "Show"
type input "Shows"
type input "Showst"
type input "Showsti"
type input "Showstip"
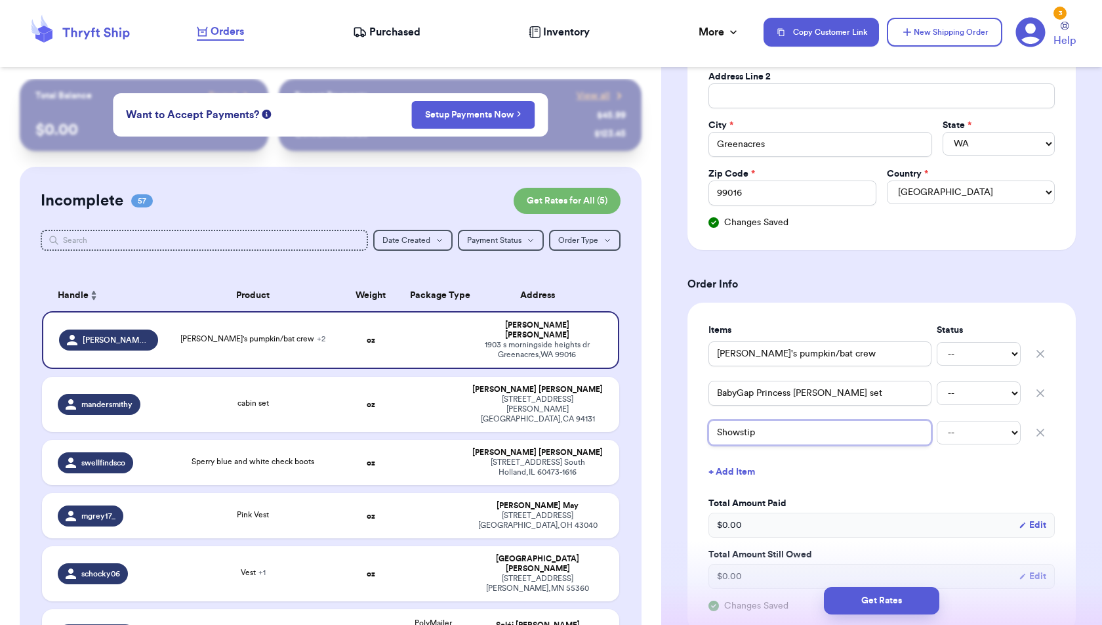
type input "Showstipp"
type input "Showstippe"
type input "Showstipp"
type input "Showstip"
type input "Showsti"
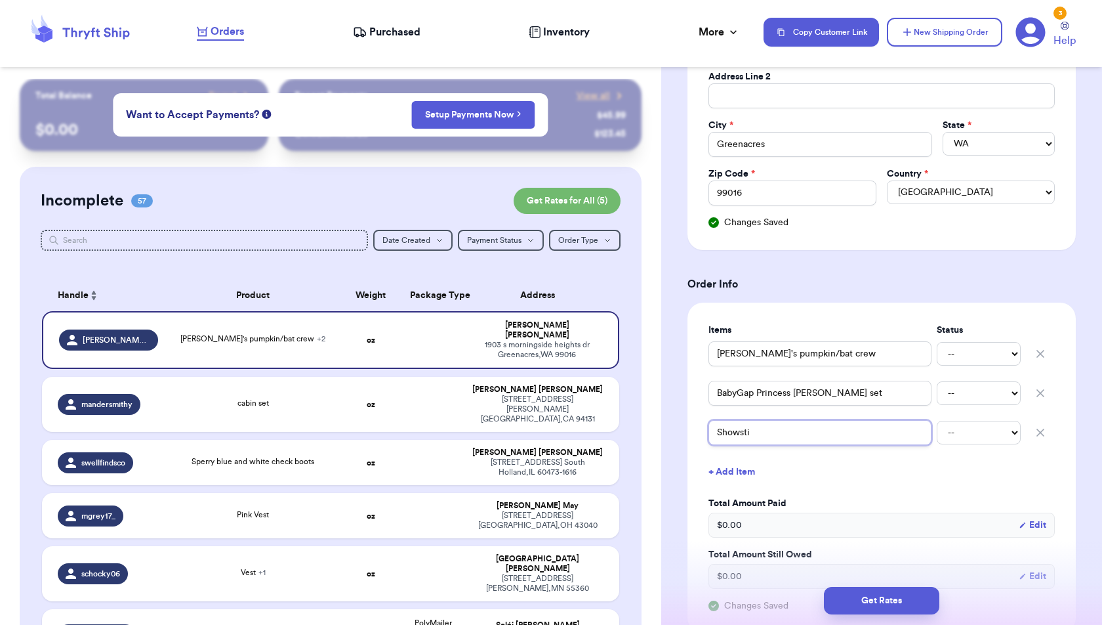
type input "Showst"
type input "Showsto"
type input "Showstop"
type input "Showstopp"
type input "Showstoppe"
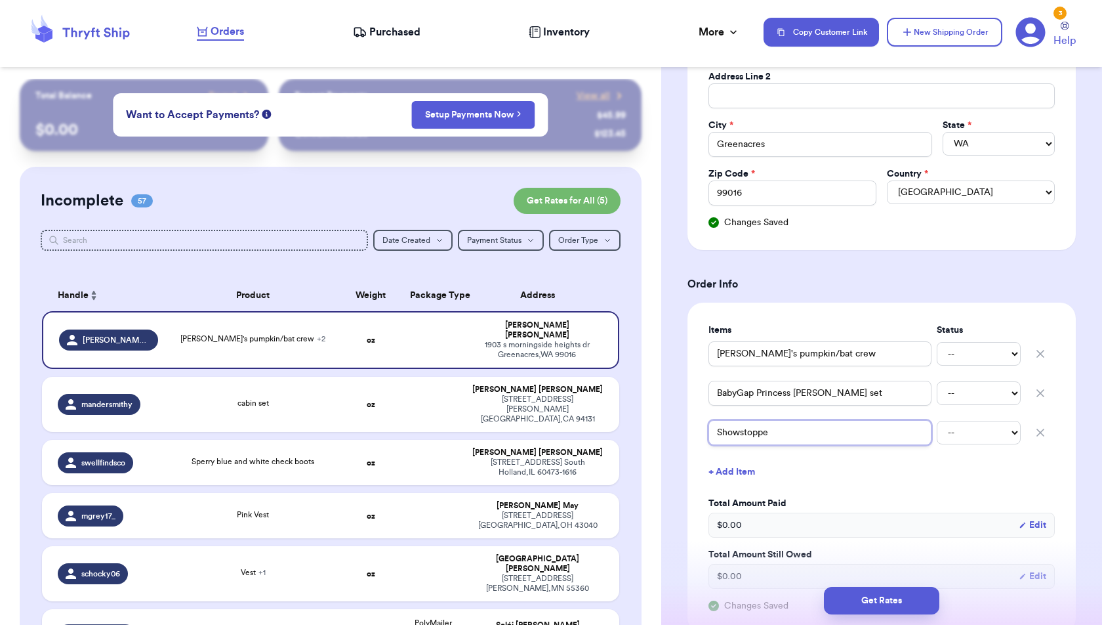
type input "Showstopper"
type input "Showstoppers"
type input "Showstoppers g"
type input "Showstoppers gr"
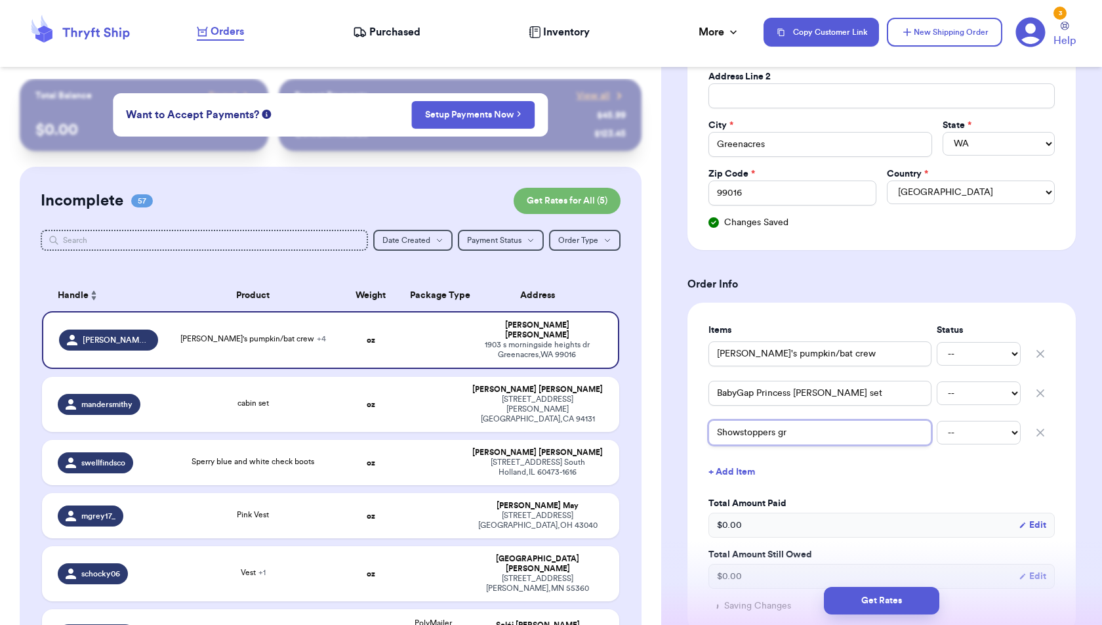
type input "Showstoppers gri"
type input "Showstoppers grin"
type input "Showstoppers grinc"
type input "Showstoppers grinch"
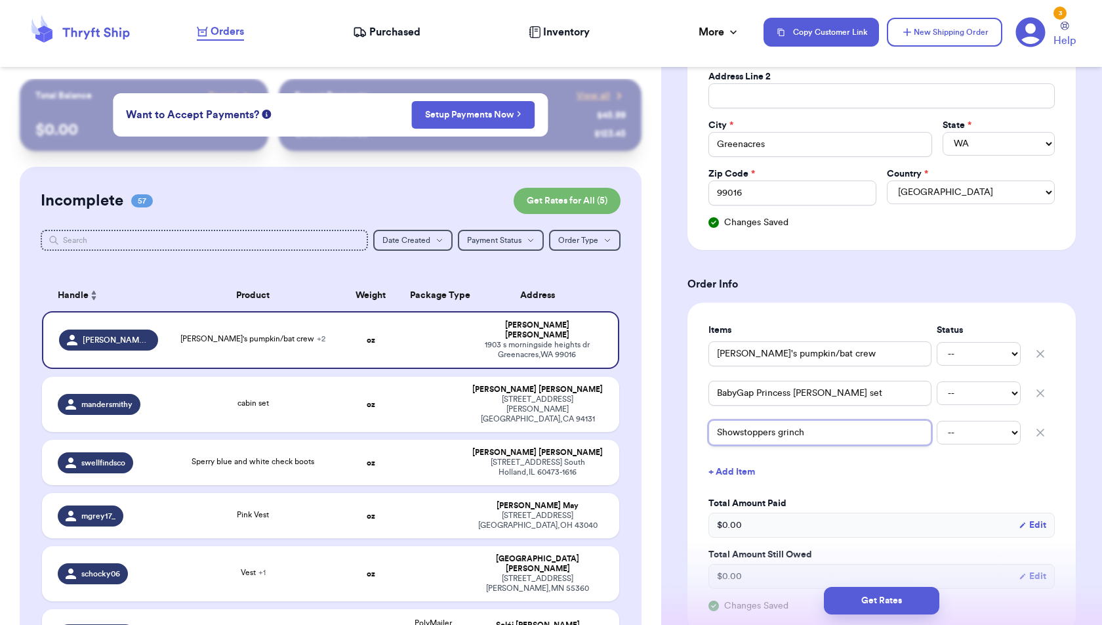
type input "Showstoppers grinch s"
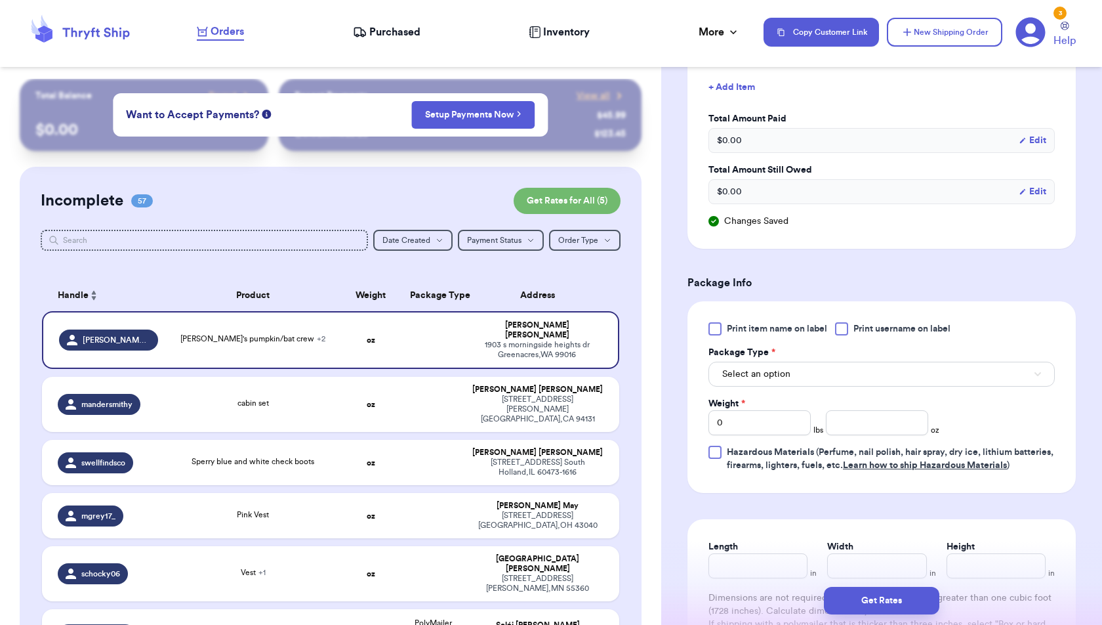
scroll to position [703, 0]
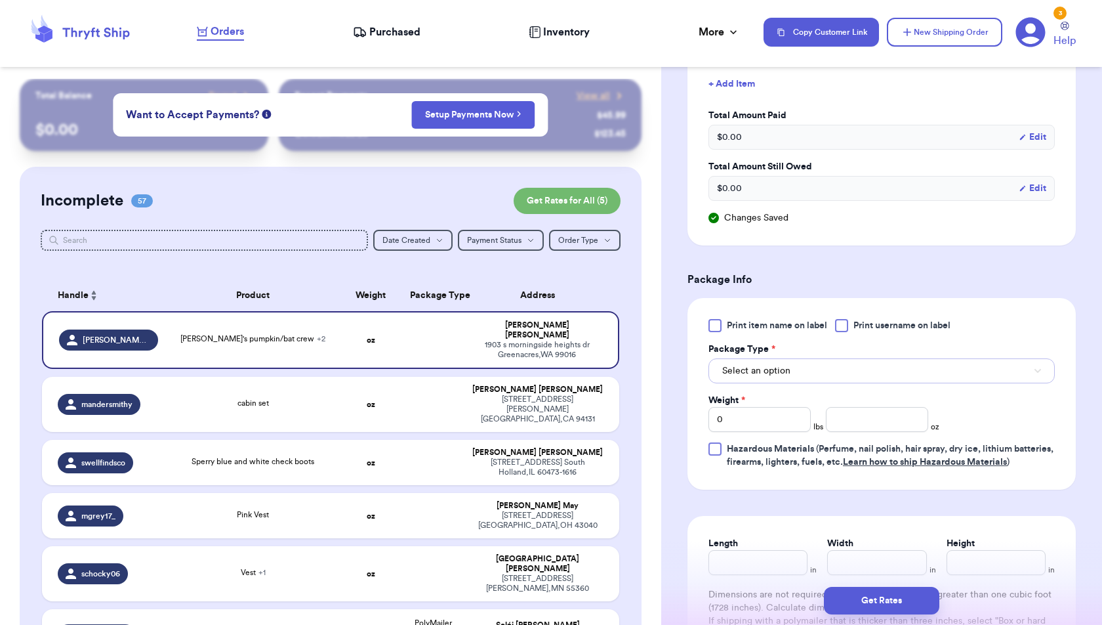
click at [841, 365] on button "Select an option" at bounding box center [882, 370] width 346 height 25
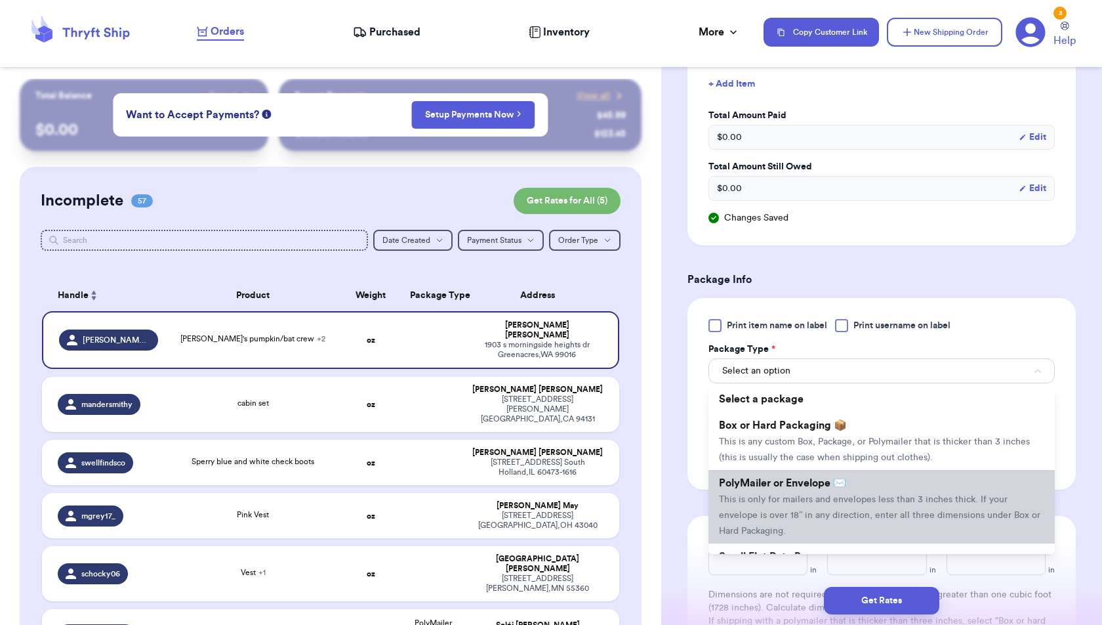
click at [836, 486] on li "PolyMailer or Envelope ✉️ This is only for mailers and envelopes less than 3 in…" at bounding box center [882, 506] width 346 height 73
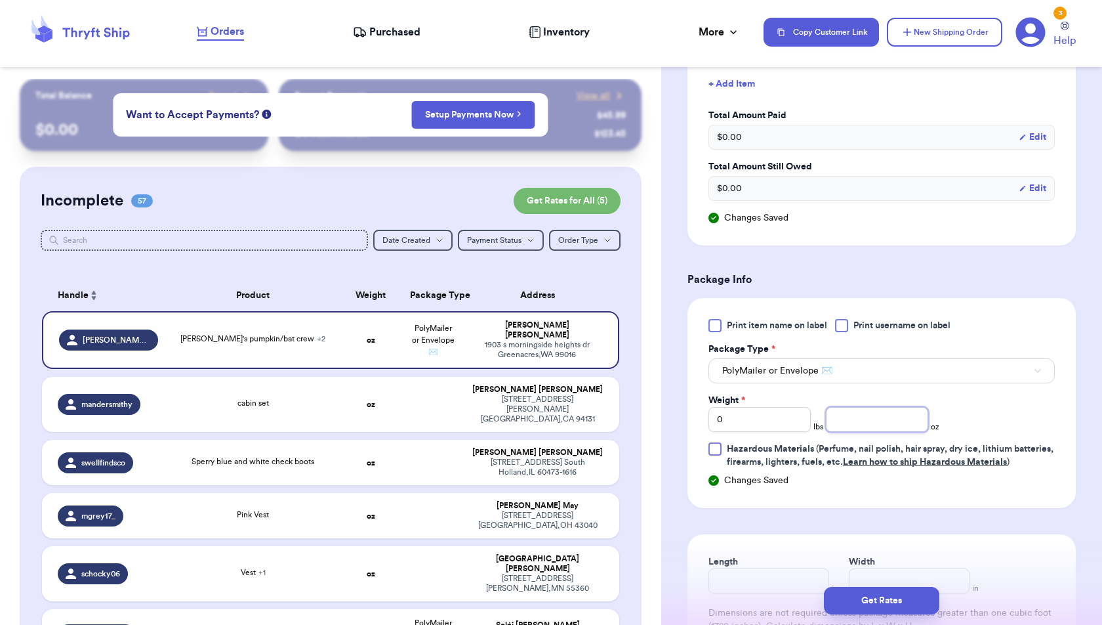
click at [838, 414] on input "number" at bounding box center [877, 419] width 102 height 25
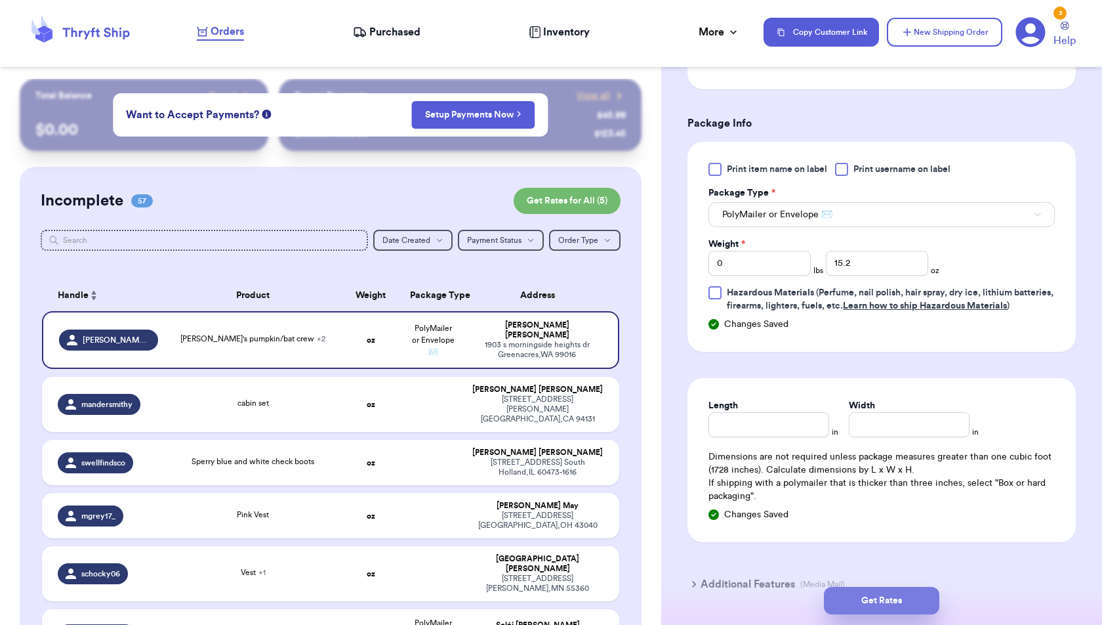
click at [921, 608] on button "Get Rates" at bounding box center [881, 601] width 115 height 28
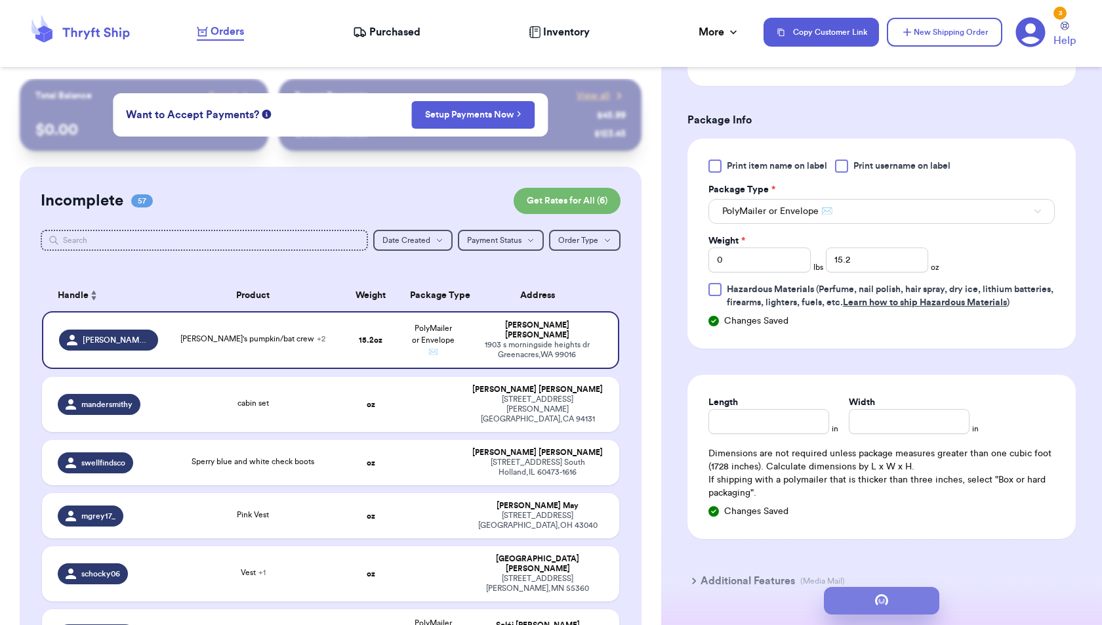
scroll to position [0, 0]
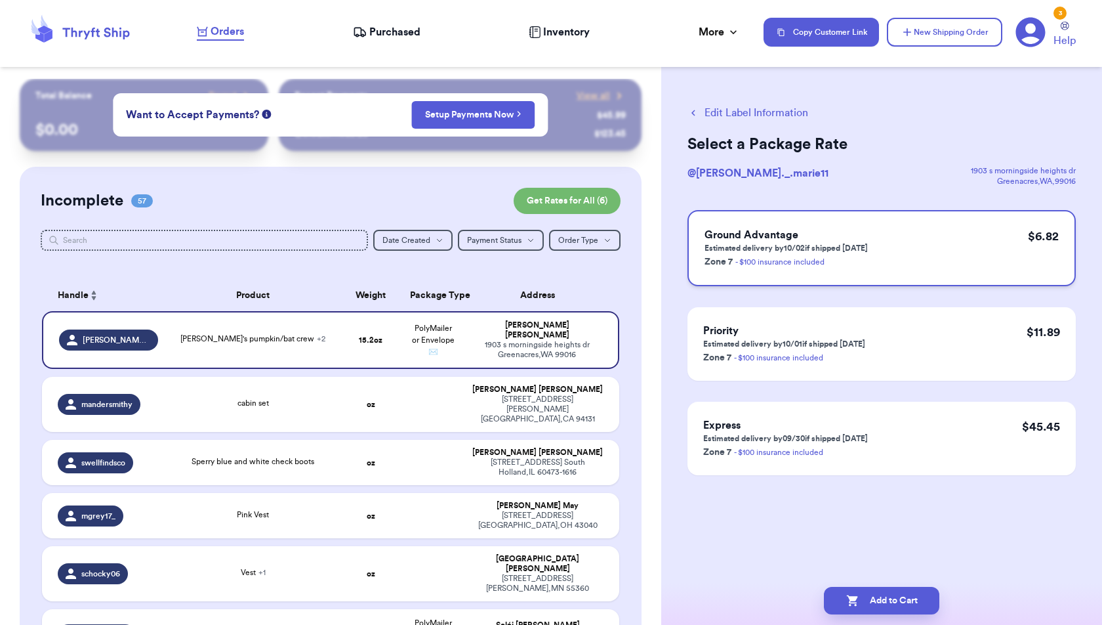
click at [799, 221] on div "Ground Advantage Estimated delivery by 10/02 if shipped [DATE] Zone 7 - $100 in…" at bounding box center [882, 248] width 388 height 76
click at [925, 600] on button "Add to Cart" at bounding box center [881, 601] width 115 height 28
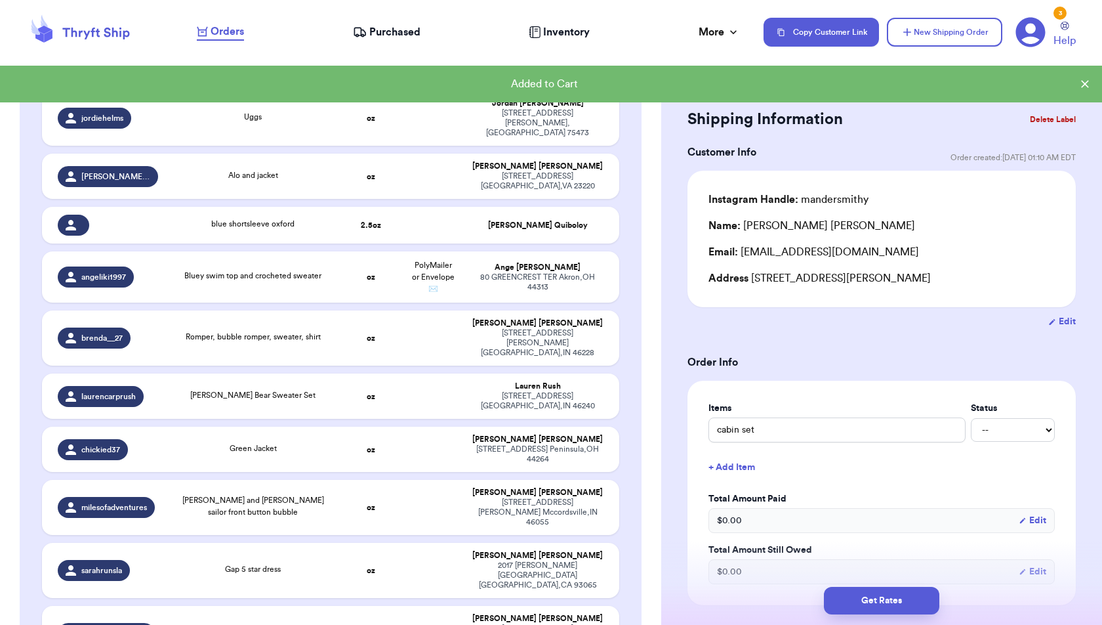
scroll to position [2980, 0]
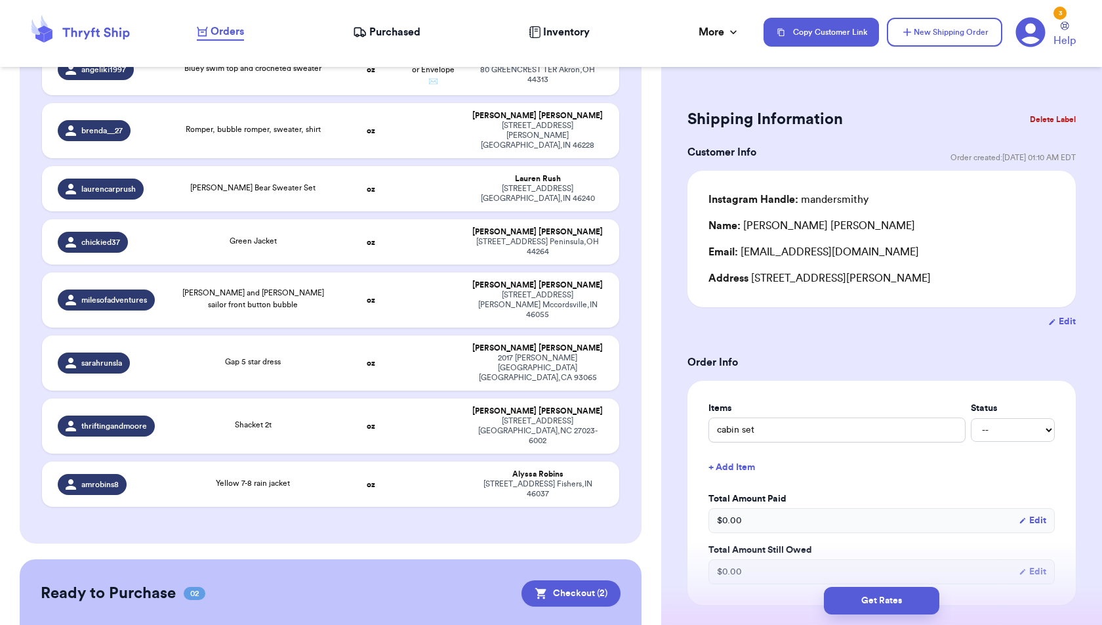
click at [382, 33] on span "Purchased" at bounding box center [394, 32] width 51 height 16
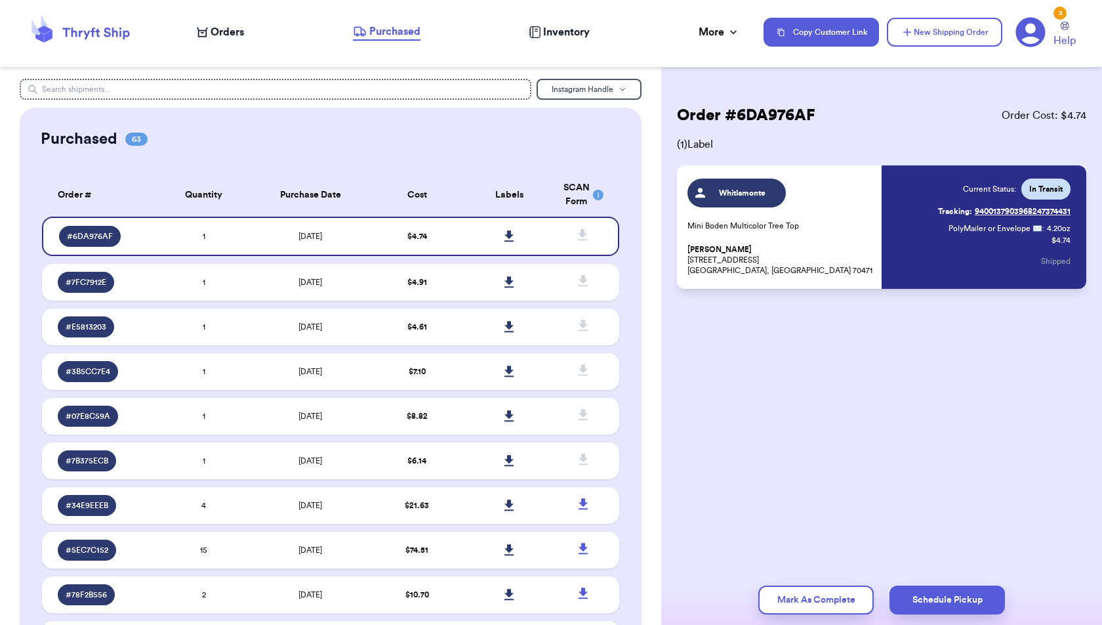
click at [244, 34] on div "Orders Purchased Inventory More Stats Completed Orders Payments Payouts" at bounding box center [474, 32] width 554 height 17
click at [236, 33] on span "Orders" at bounding box center [227, 32] width 33 height 16
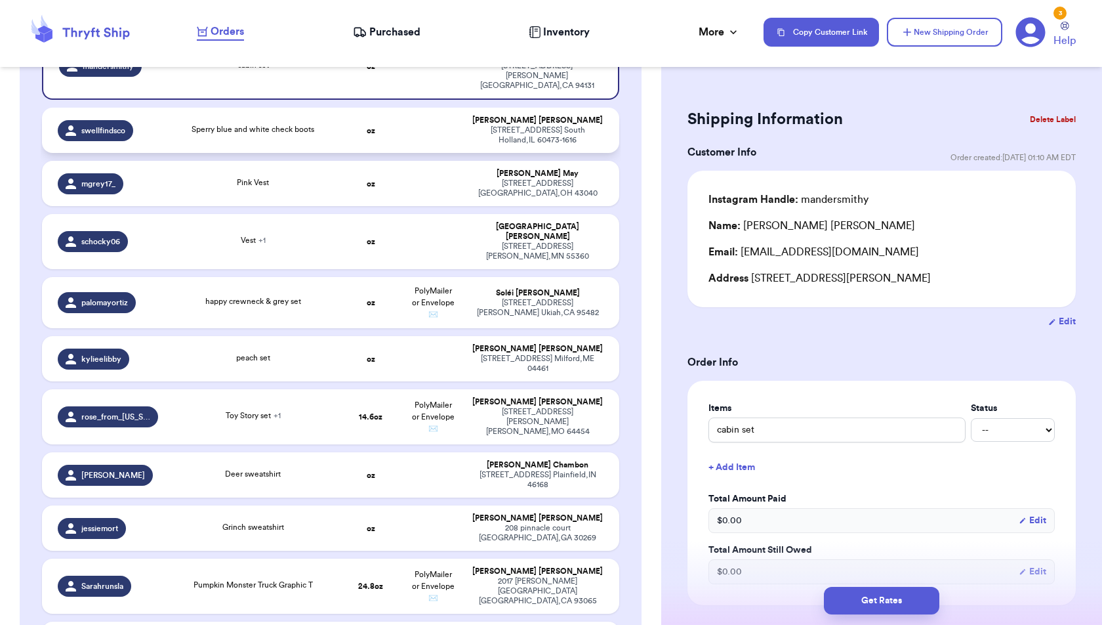
scroll to position [280, 0]
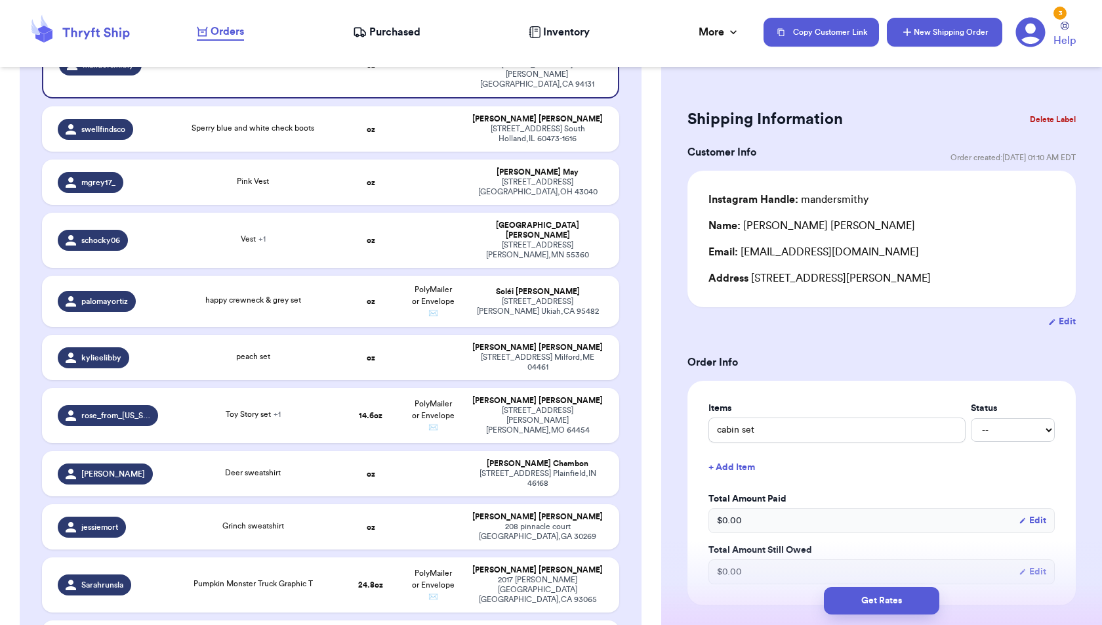
click at [968, 26] on button "New Shipping Order" at bounding box center [944, 32] width 115 height 29
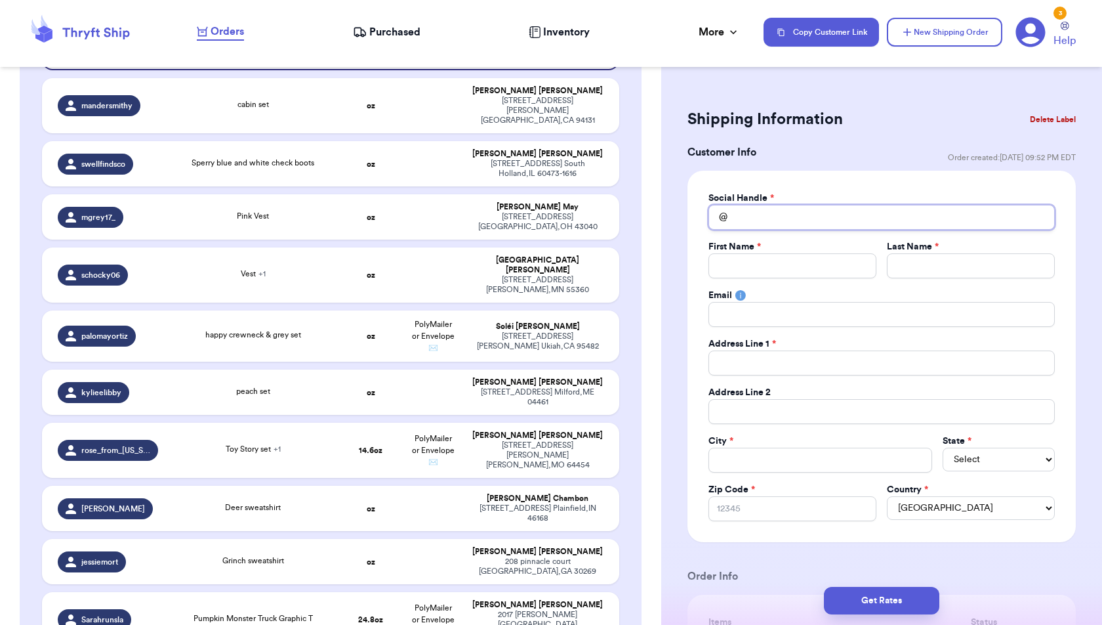
click at [794, 217] on input "Total Amount Paid" at bounding box center [882, 217] width 346 height 25
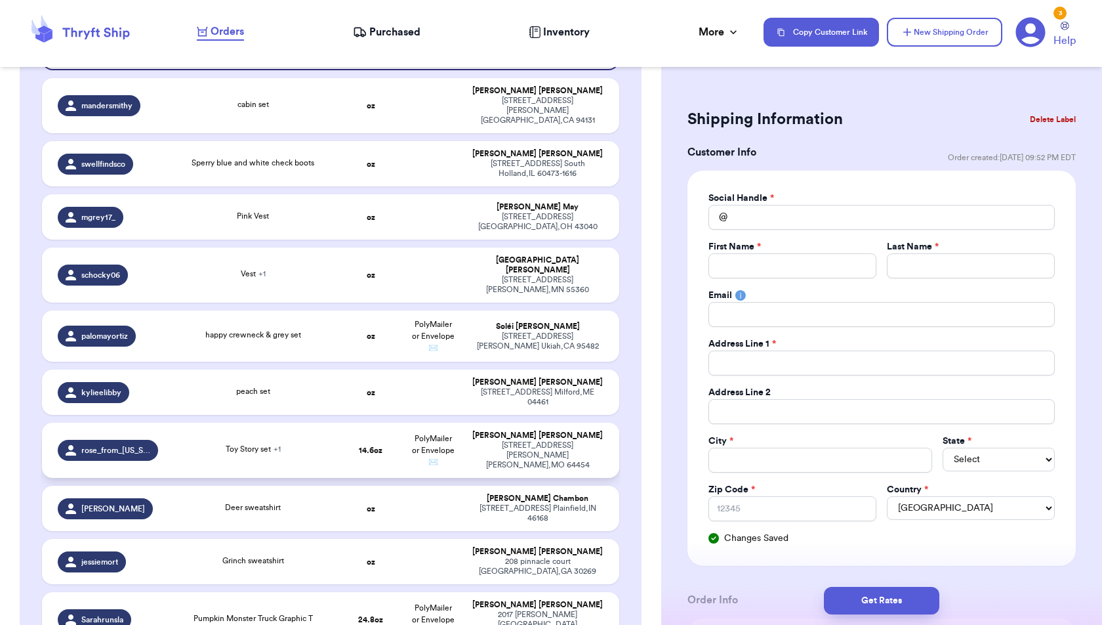
click at [360, 446] on strong "14.6 oz" at bounding box center [371, 450] width 24 height 8
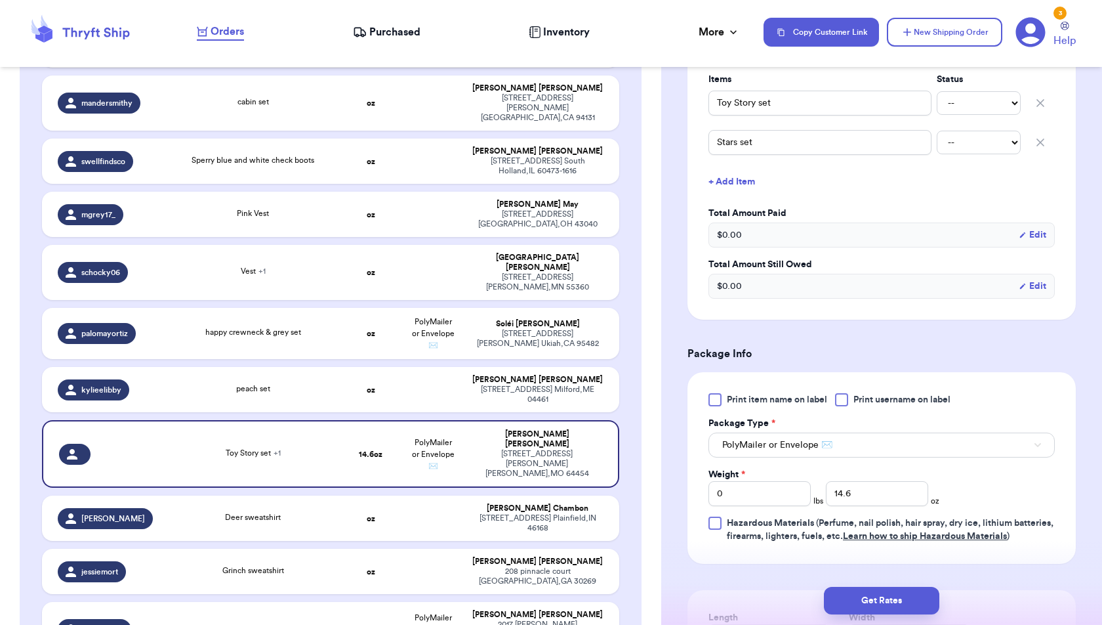
scroll to position [317, 0]
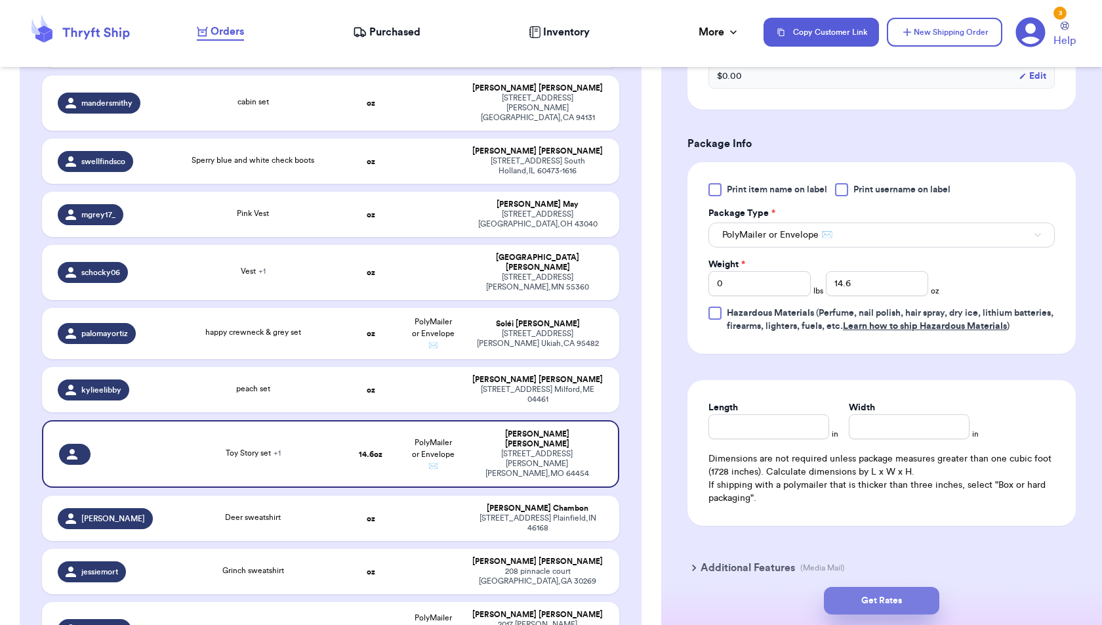
click at [888, 612] on button "Get Rates" at bounding box center [881, 601] width 115 height 28
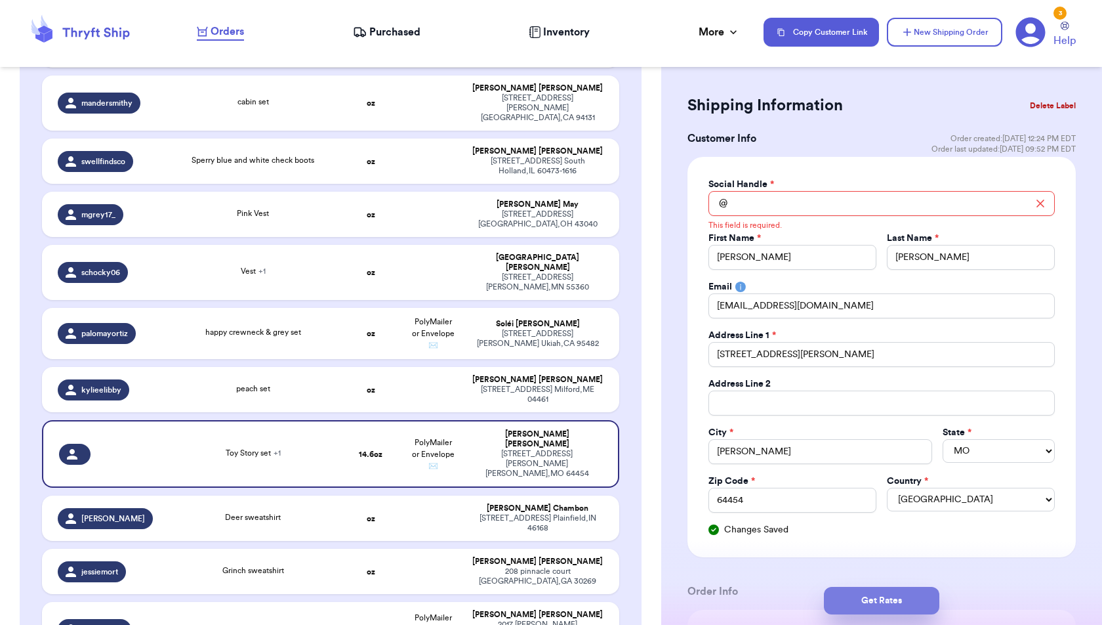
scroll to position [0, 0]
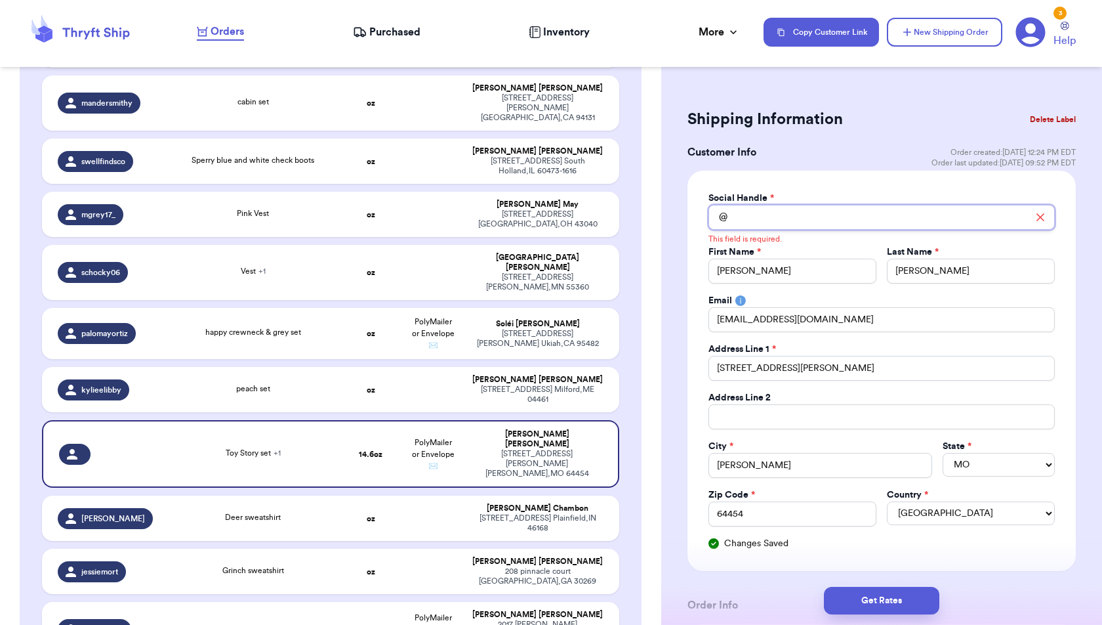
click at [886, 217] on input "Total Amount Paid" at bounding box center [882, 217] width 346 height 25
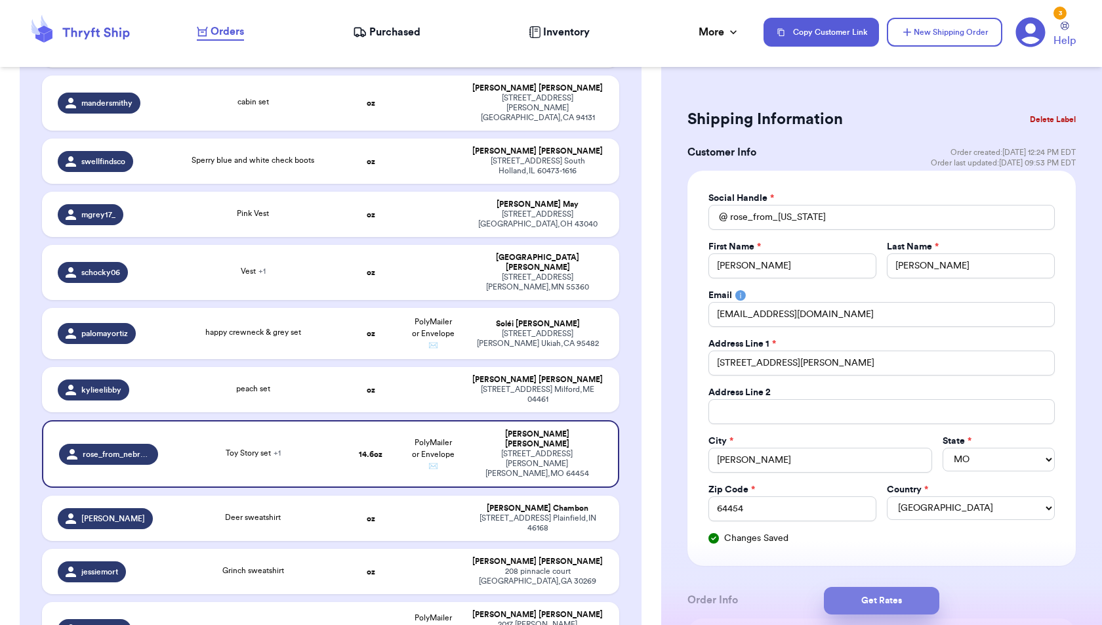
click at [928, 600] on button "Get Rates" at bounding box center [881, 601] width 115 height 28
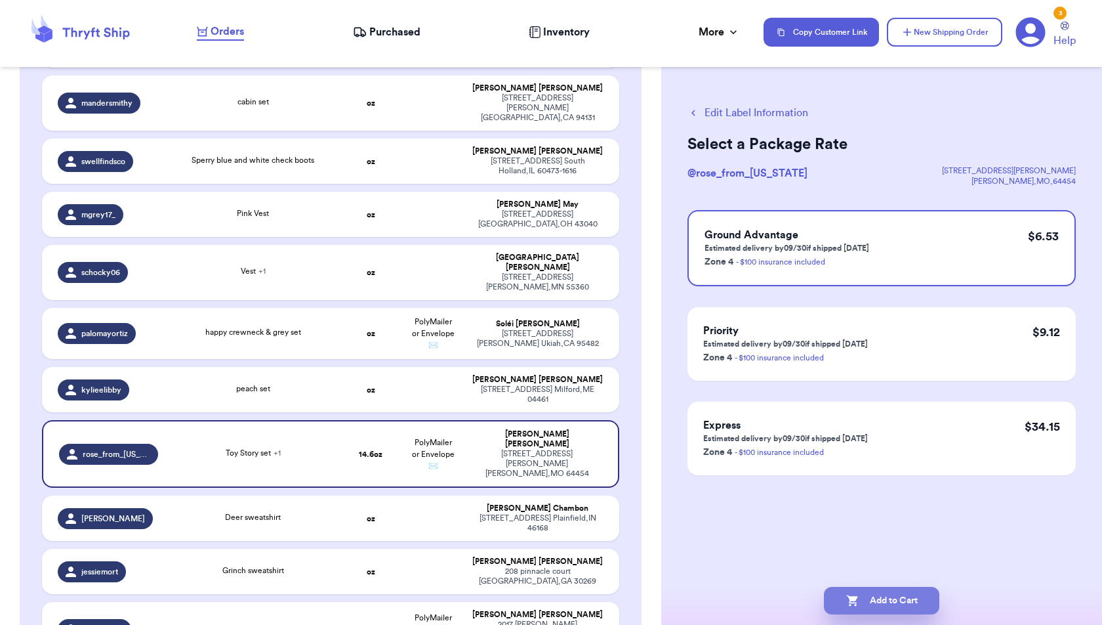
click at [915, 594] on button "Add to Cart" at bounding box center [881, 601] width 115 height 28
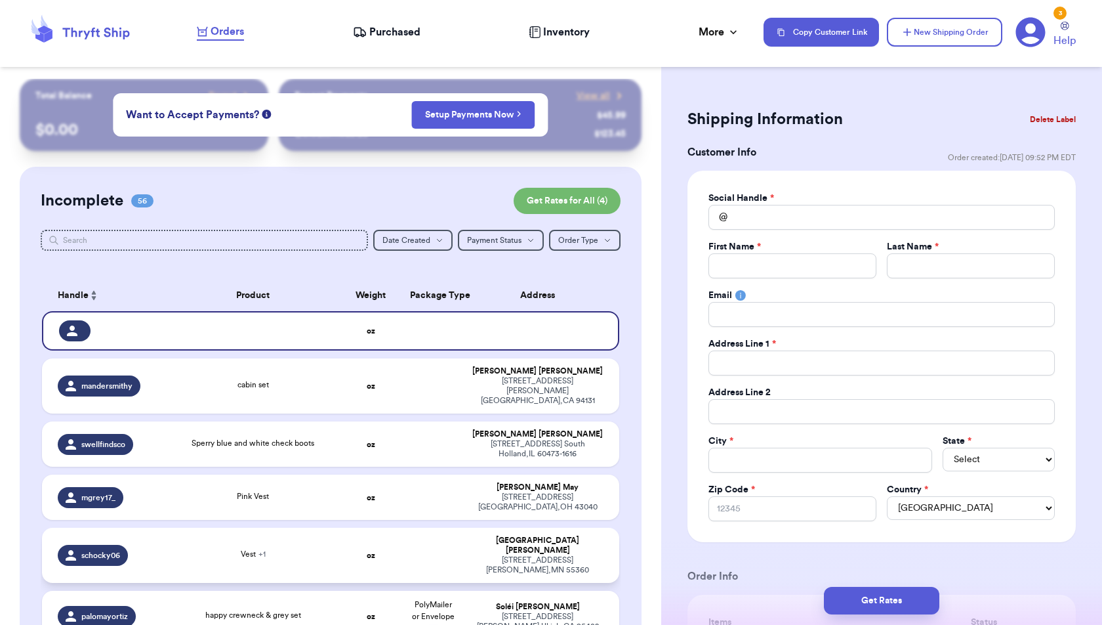
click at [300, 548] on div "Vest + 1" at bounding box center [253, 555] width 158 height 14
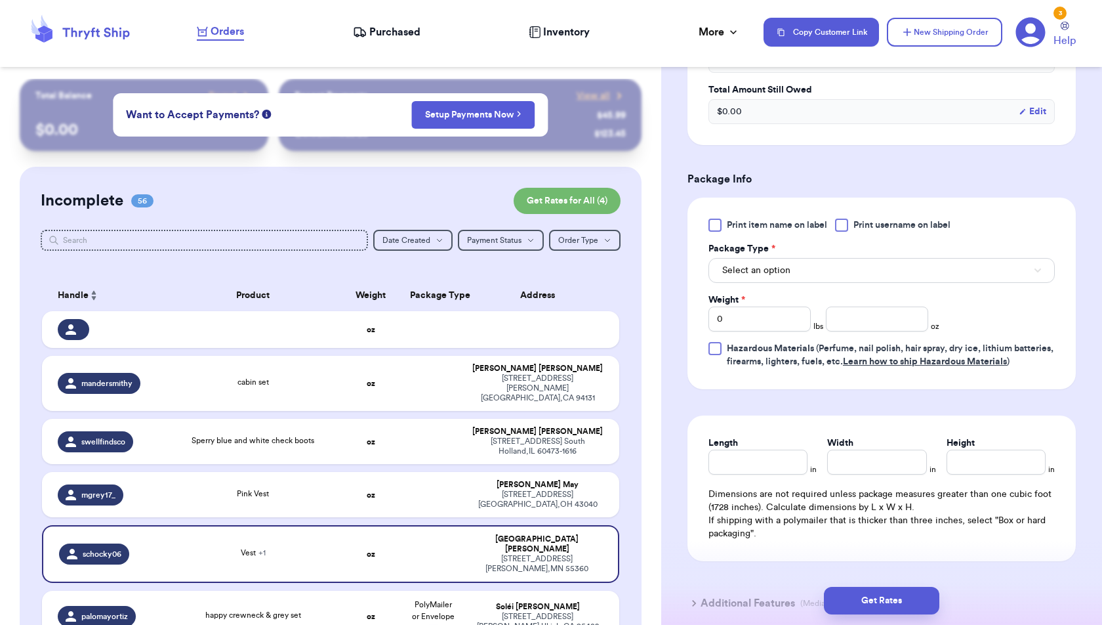
scroll to position [510, 0]
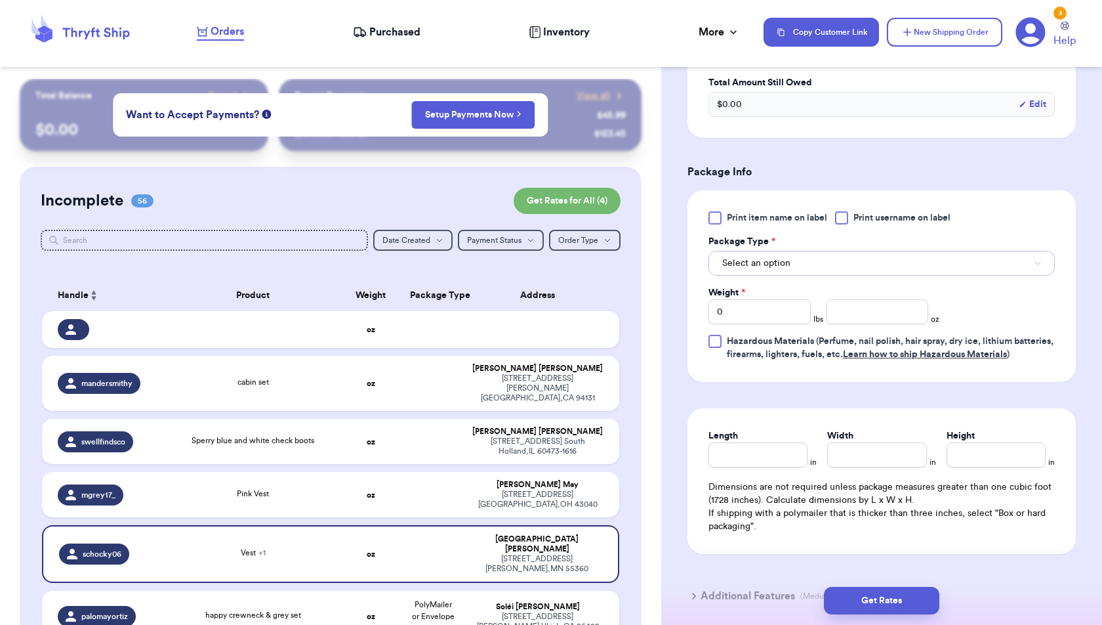
click at [880, 264] on button "Select an option" at bounding box center [882, 263] width 346 height 25
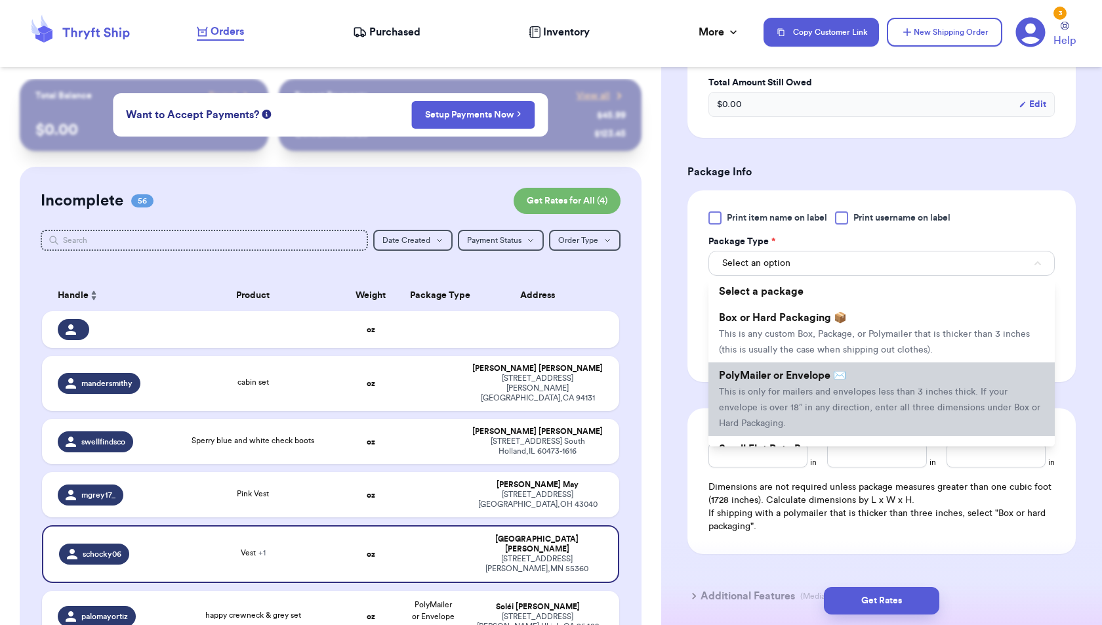
click at [866, 395] on li "PolyMailer or Envelope ✉️ This is only for mailers and envelopes less than 3 in…" at bounding box center [882, 398] width 346 height 73
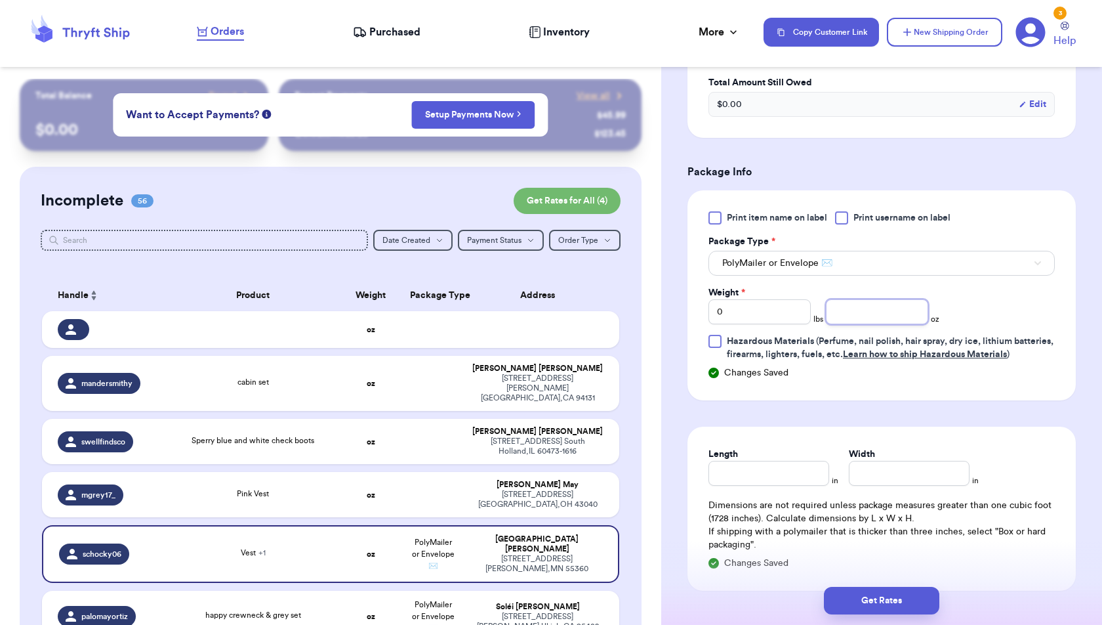
click at [860, 314] on input "number" at bounding box center [877, 311] width 102 height 25
click at [903, 598] on button "Get Rates" at bounding box center [881, 601] width 115 height 28
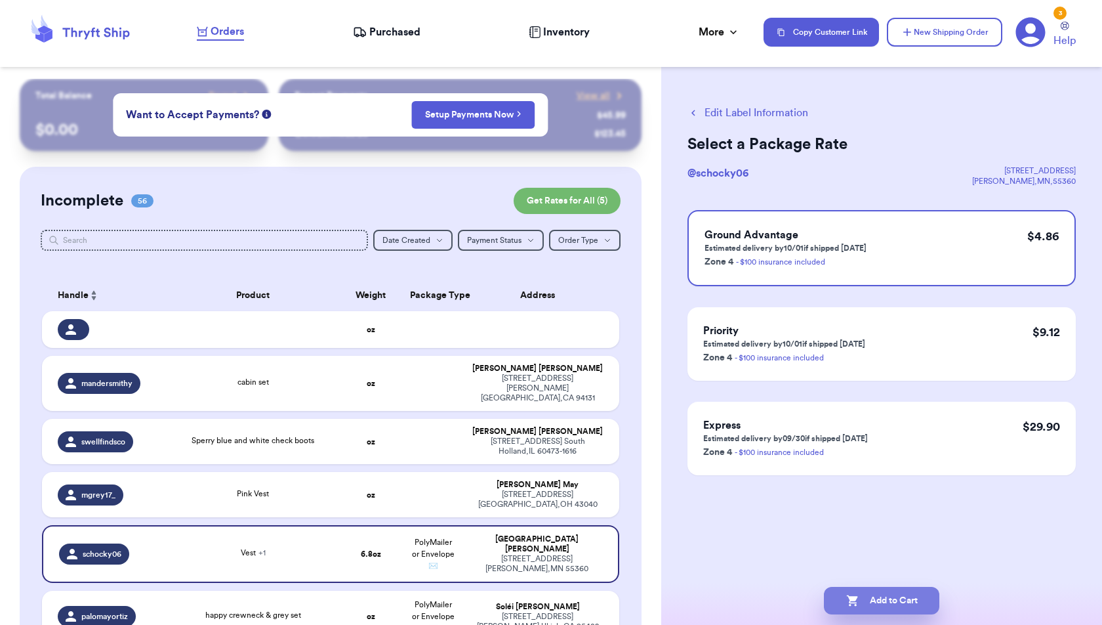
click at [905, 602] on button "Add to Cart" at bounding box center [881, 601] width 115 height 28
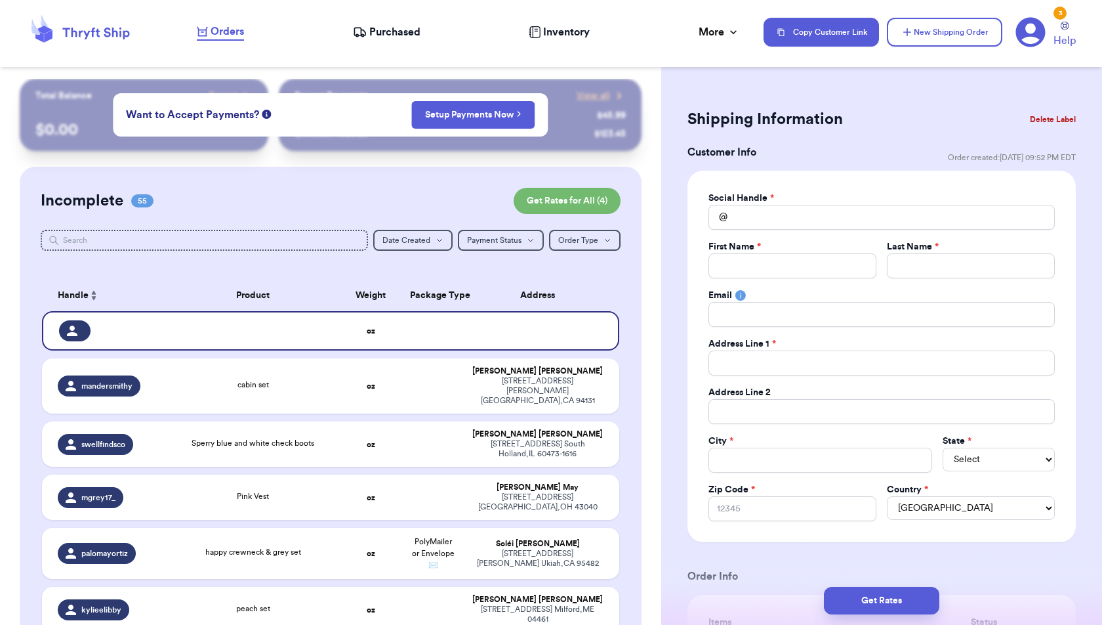
click at [1051, 122] on button "Delete Label" at bounding box center [1053, 119] width 56 height 29
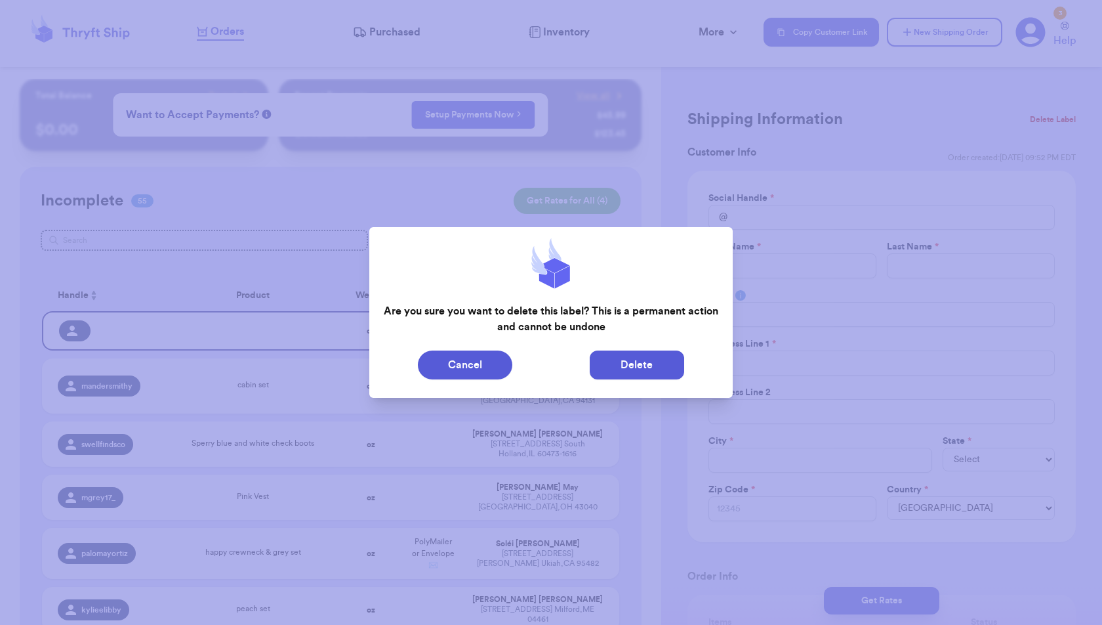
click at [650, 359] on button "Delete" at bounding box center [637, 364] width 94 height 29
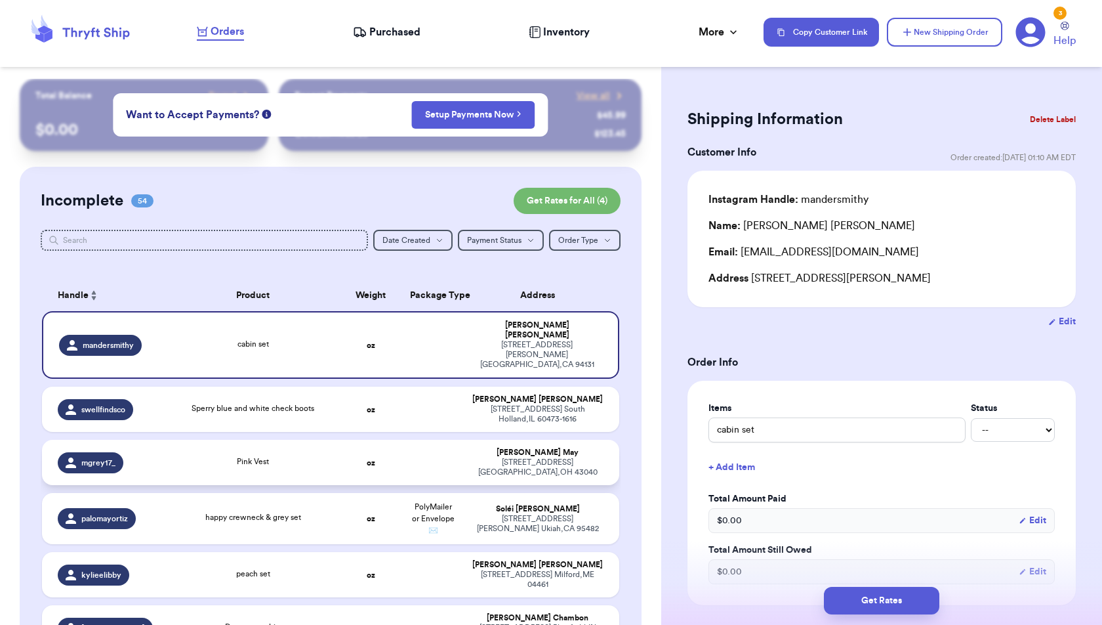
click at [377, 440] on td "oz" at bounding box center [371, 462] width 62 height 45
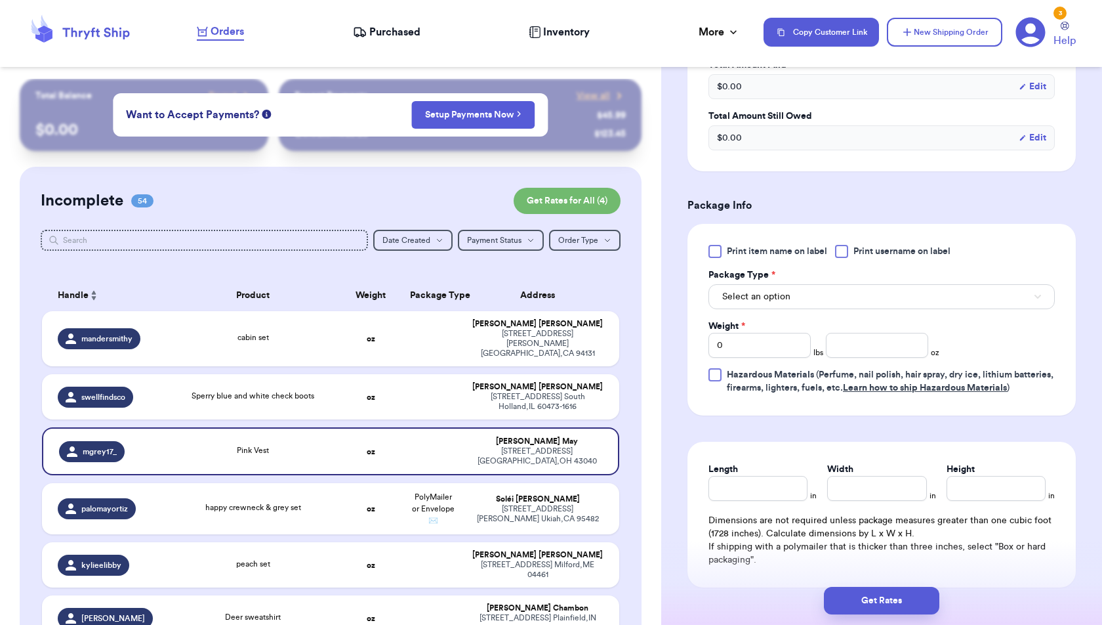
scroll to position [438, 0]
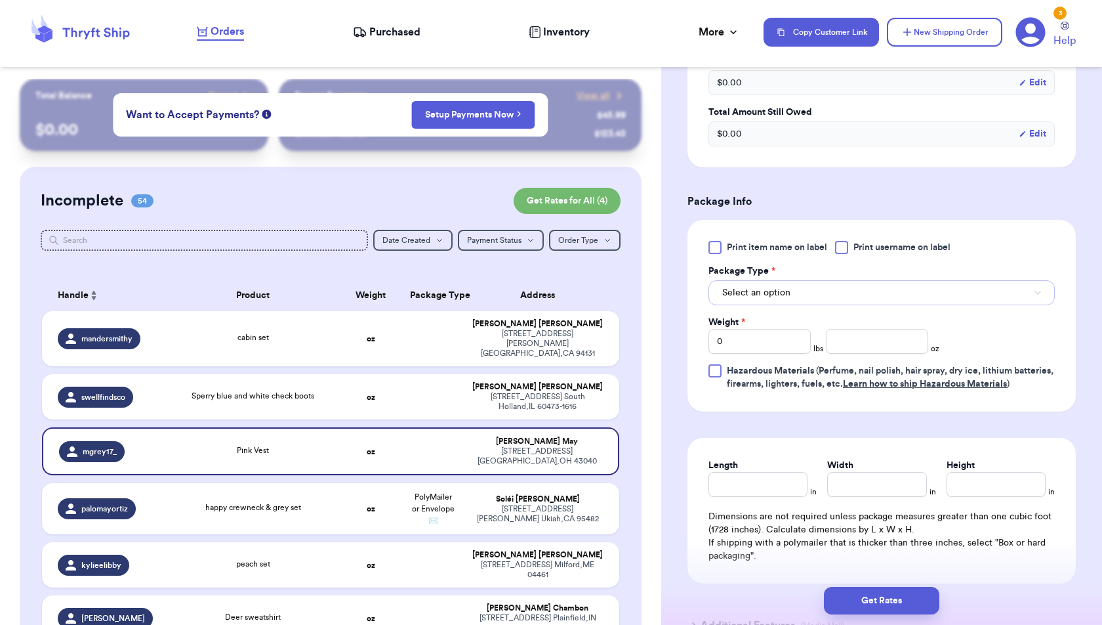
click at [781, 287] on span "Select an option" at bounding box center [756, 292] width 68 height 13
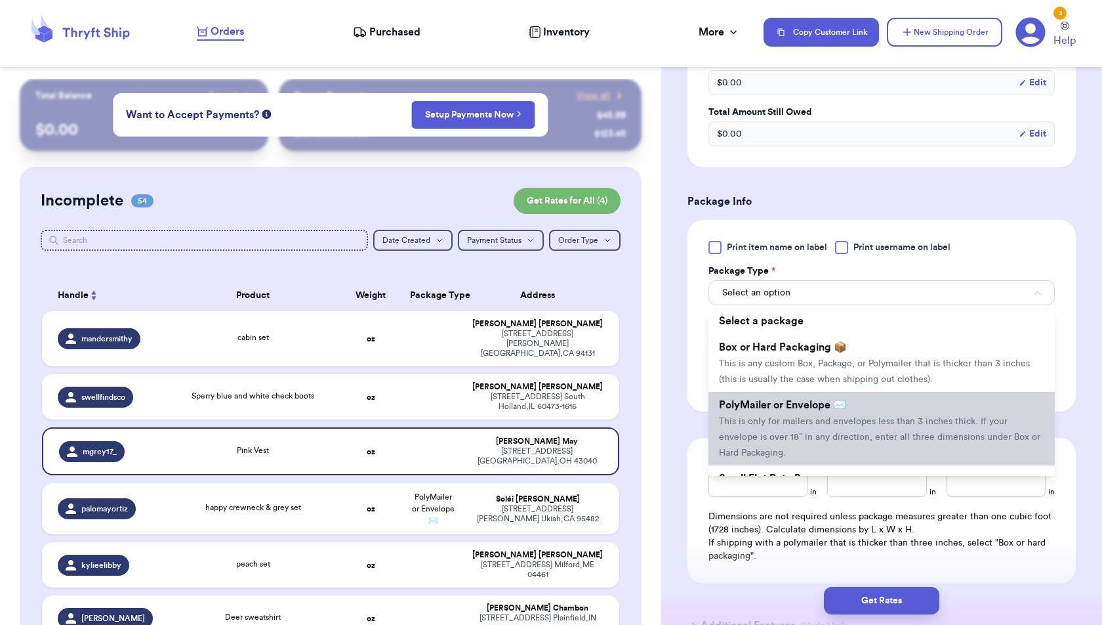
click at [773, 419] on span "This is only for mailers and envelopes less than 3 inches thick. If your envelo…" at bounding box center [880, 437] width 322 height 41
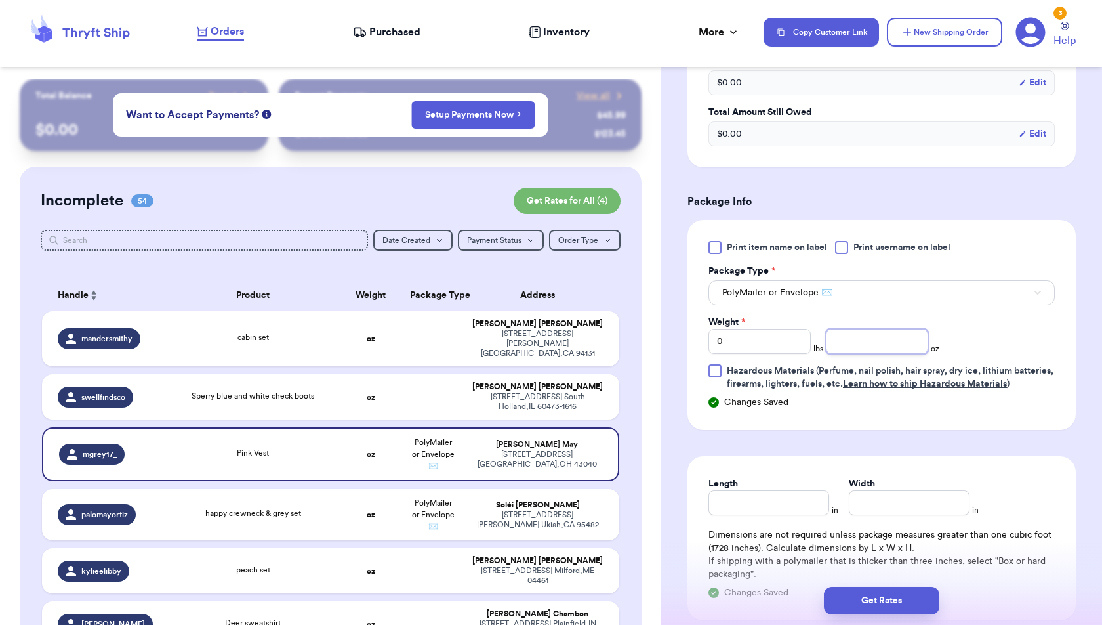
click at [841, 345] on input "number" at bounding box center [877, 341] width 102 height 25
click at [1008, 453] on form "Shipping Information Delete Label Customer Info Order created: [DATE] 09:23 PM …" at bounding box center [882, 177] width 388 height 1021
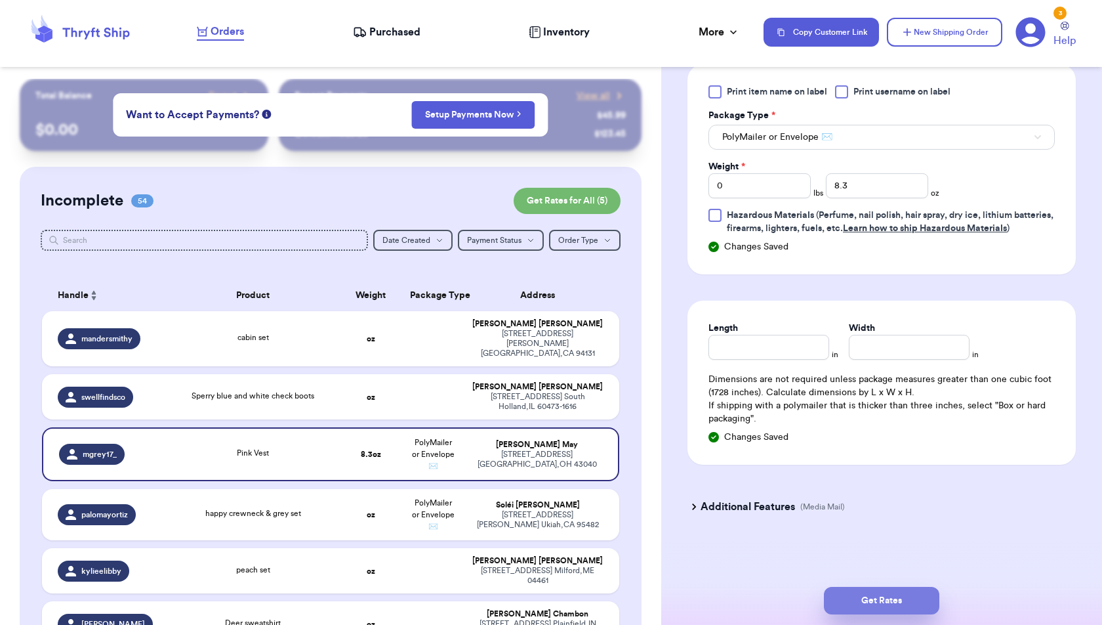
click at [925, 598] on button "Get Rates" at bounding box center [881, 601] width 115 height 28
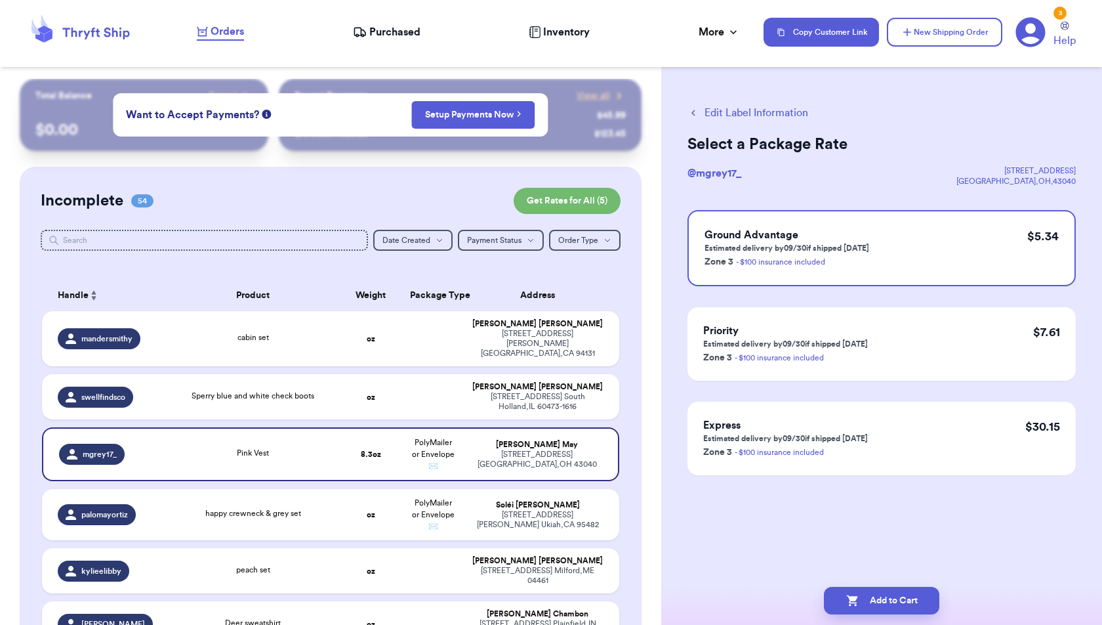
click at [925, 598] on button "Add to Cart" at bounding box center [881, 601] width 115 height 28
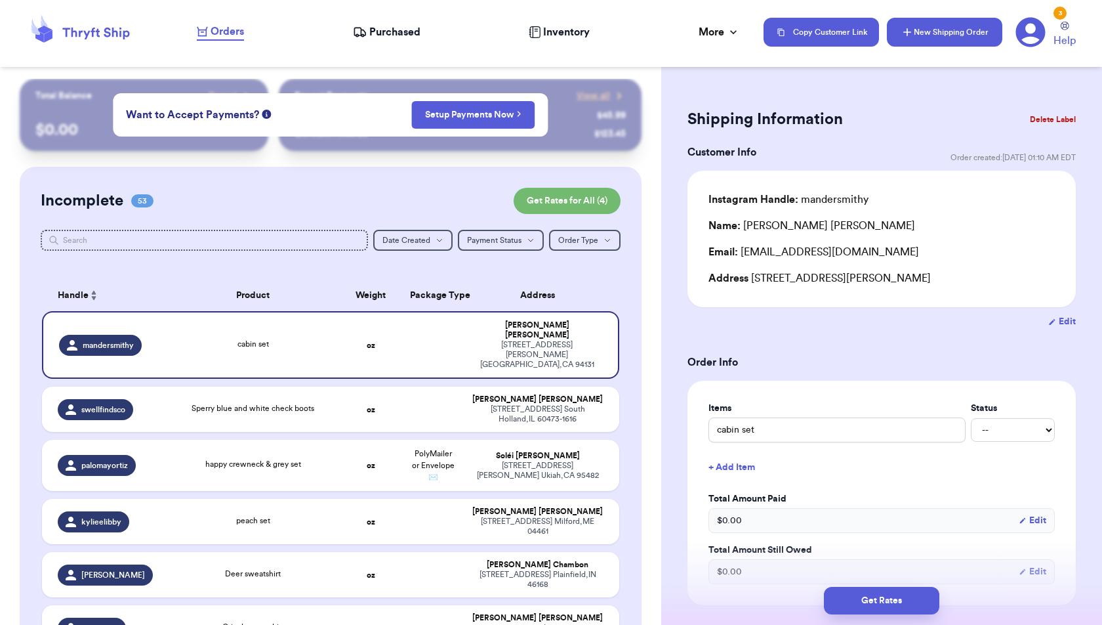
click at [914, 31] on button "New Shipping Order" at bounding box center [944, 32] width 115 height 29
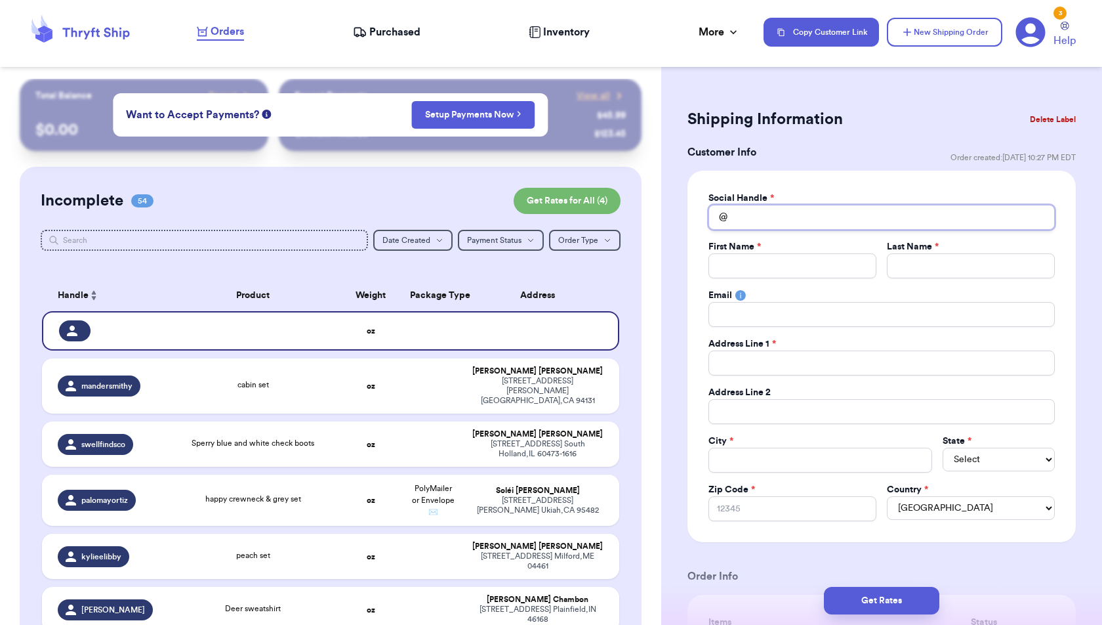
click at [855, 216] on input "Total Amount Paid" at bounding box center [882, 217] width 346 height 25
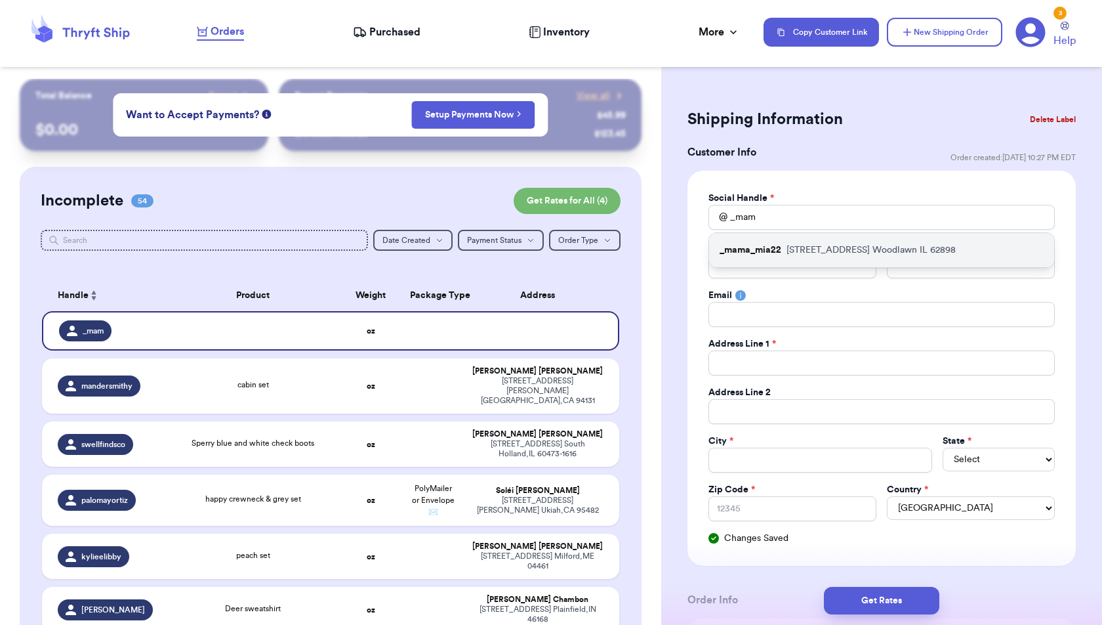
click at [865, 249] on p "[STREET_ADDRESS]" at bounding box center [871, 249] width 169 height 13
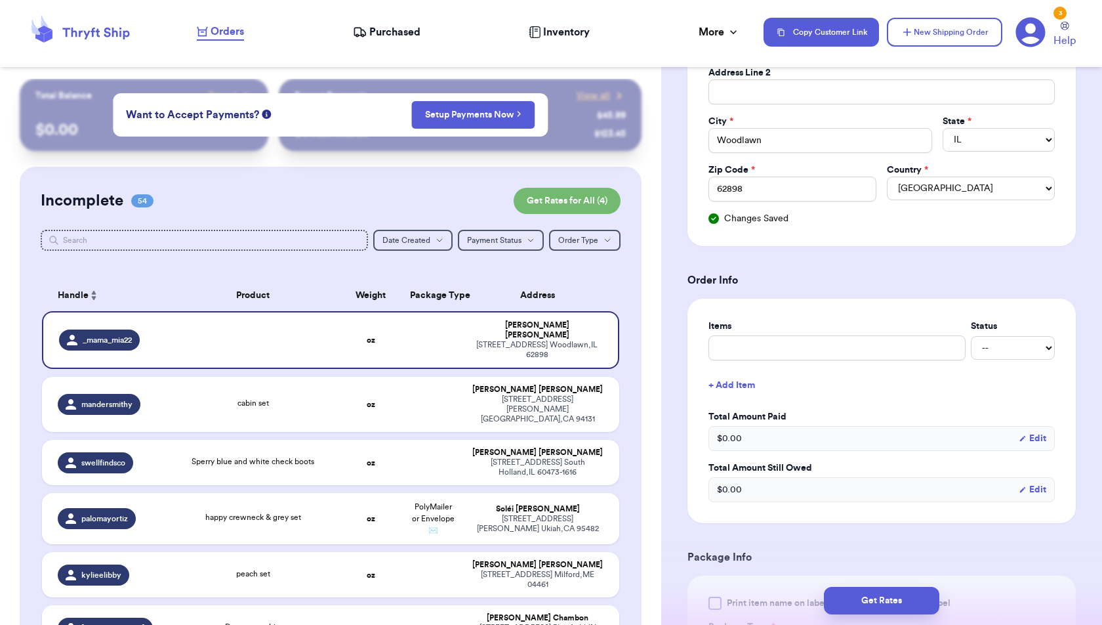
scroll to position [331, 0]
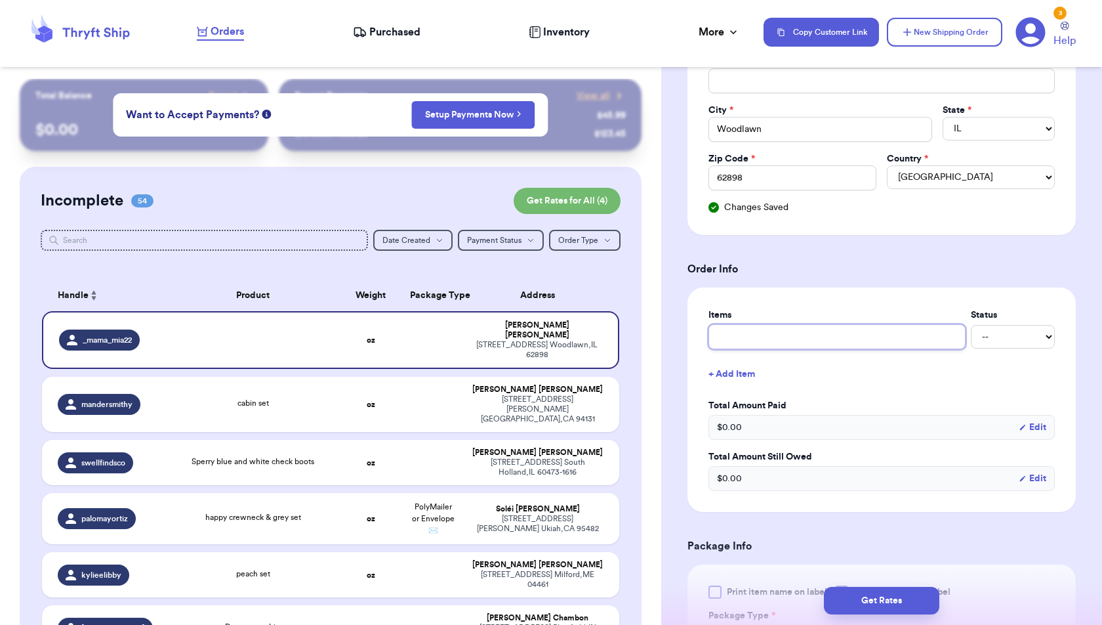
click at [882, 324] on input "text" at bounding box center [837, 336] width 257 height 25
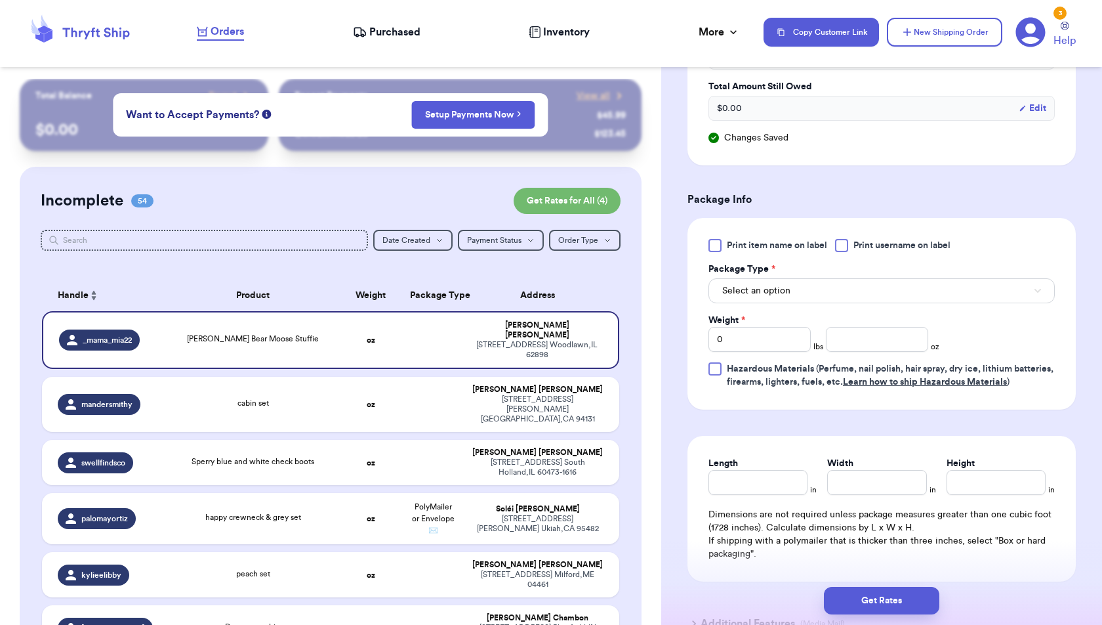
scroll to position [712, 0]
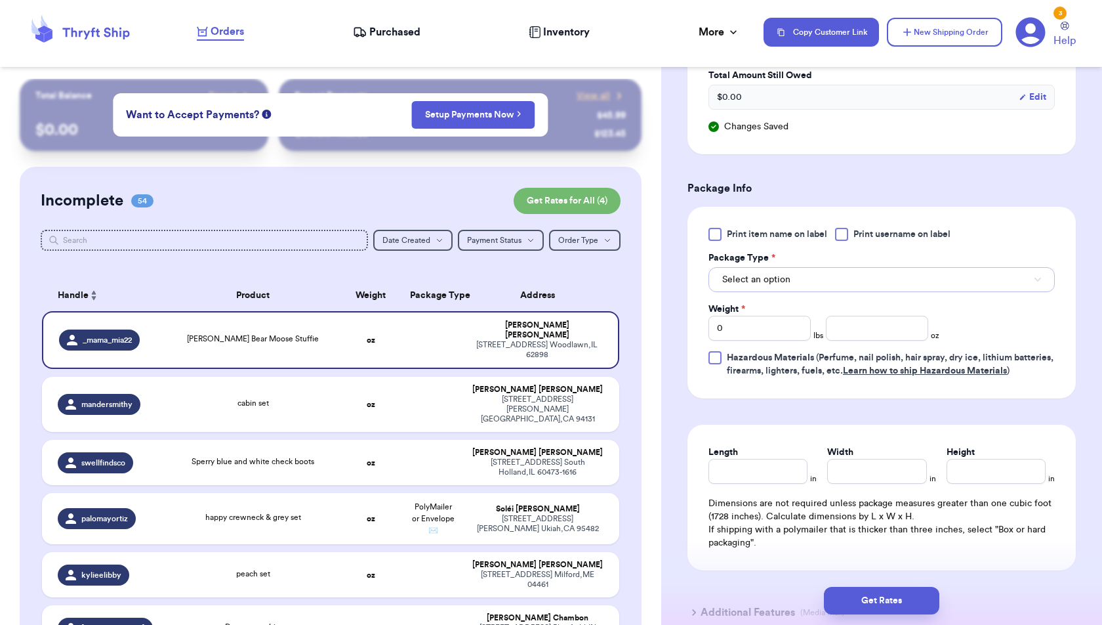
click at [918, 269] on button "Select an option" at bounding box center [882, 279] width 346 height 25
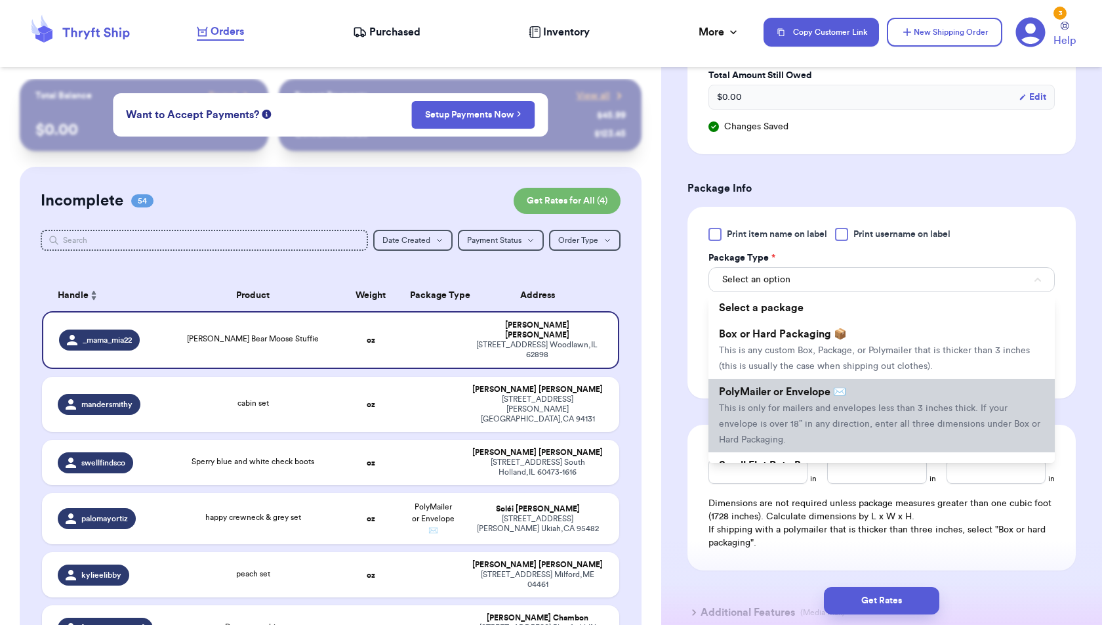
click at [902, 404] on span "This is only for mailers and envelopes less than 3 inches thick. If your envelo…" at bounding box center [880, 424] width 322 height 41
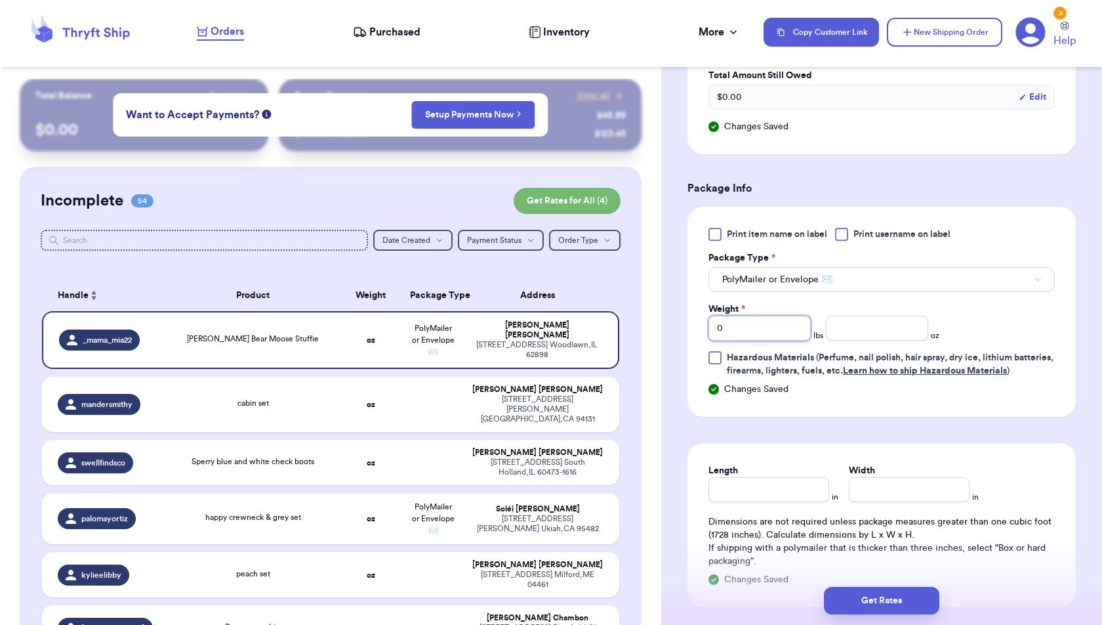
drag, startPoint x: 752, startPoint y: 327, endPoint x: 691, endPoint y: 327, distance: 61.0
click at [691, 327] on div "Print item name on label Print username on label Package Type * PolyMailer or E…" at bounding box center [882, 312] width 388 height 210
click at [1045, 461] on div "Length in Width in Dimensions are not required unless package measures greater …" at bounding box center [882, 525] width 388 height 164
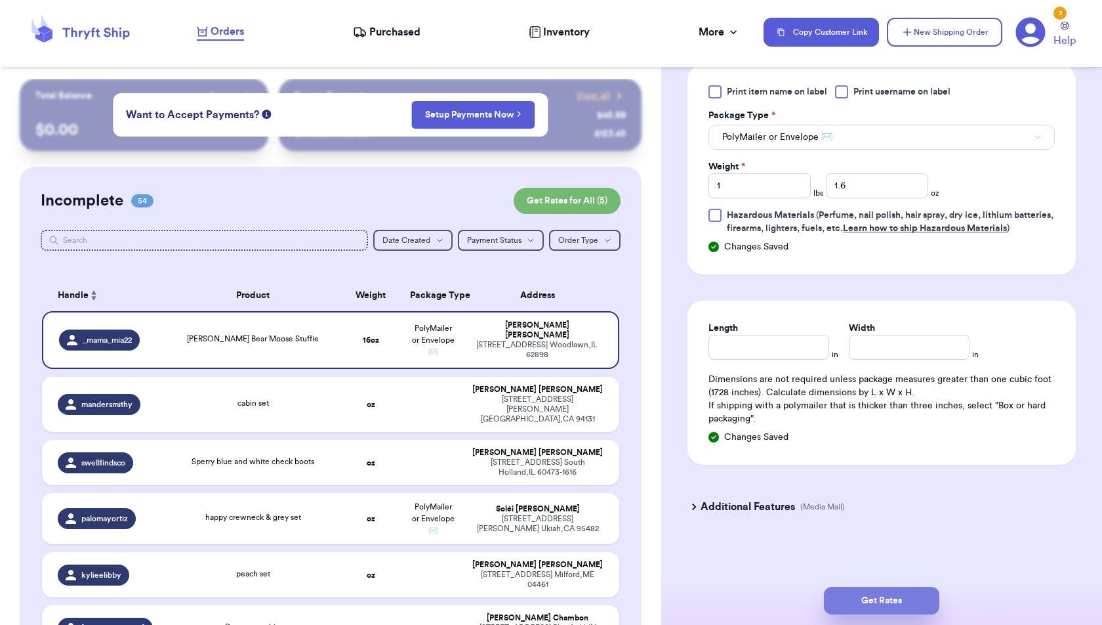
click at [909, 602] on button "Get Rates" at bounding box center [881, 601] width 115 height 28
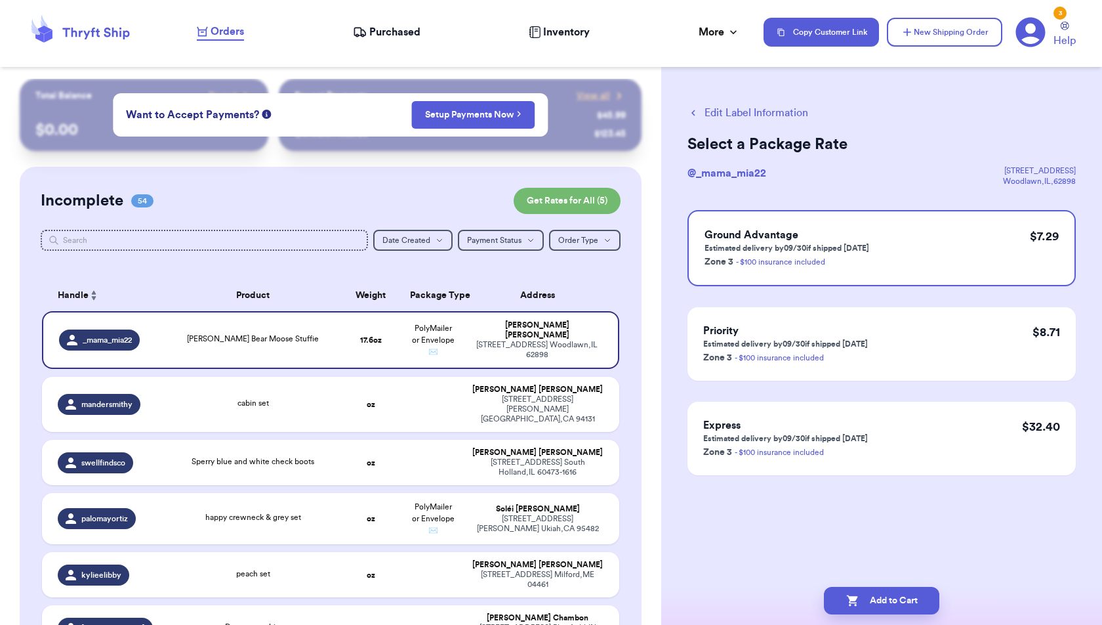
scroll to position [0, 0]
click at [909, 602] on button "Add to Cart" at bounding box center [881, 601] width 115 height 28
